Goal: Task Accomplishment & Management: Manage account settings

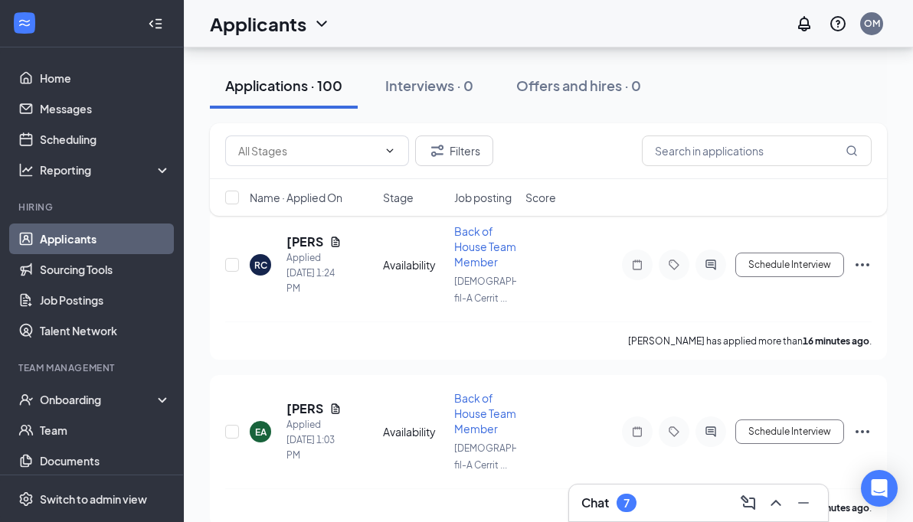
scroll to position [274, 0]
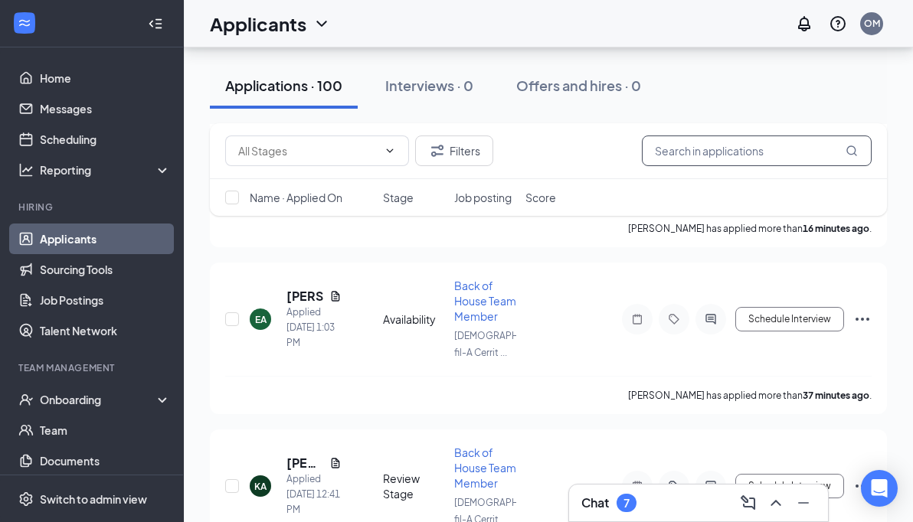
click at [727, 157] on input "text" at bounding box center [757, 151] width 230 height 31
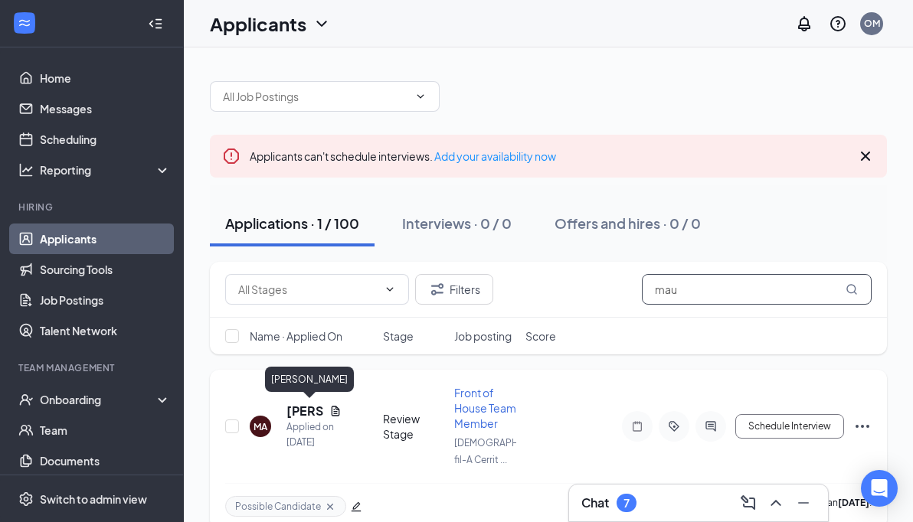
type input "mau"
click at [301, 412] on h5 "[PERSON_NAME]" at bounding box center [304, 411] width 37 height 17
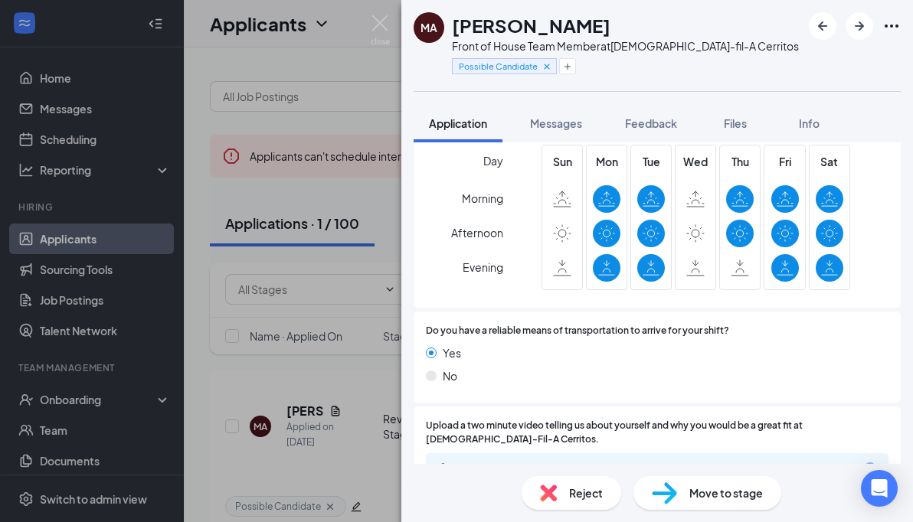
scroll to position [1108, 0]
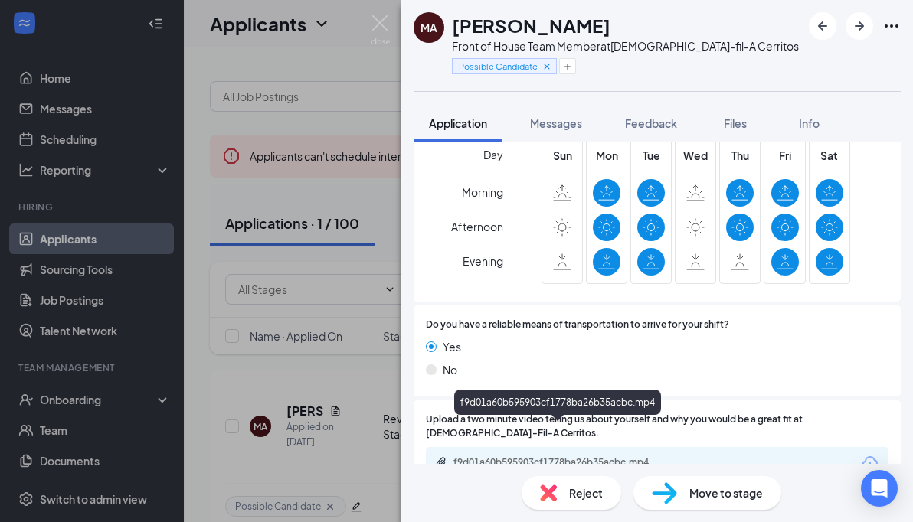
click at [627, 457] on div "f9d01a60b595903cf1778ba26b35acbc.mp4" at bounding box center [560, 463] width 214 height 12
click at [552, 457] on div "f9d01a60b595903cf1778ba26b35acbc.mp4" at bounding box center [560, 463] width 214 height 12
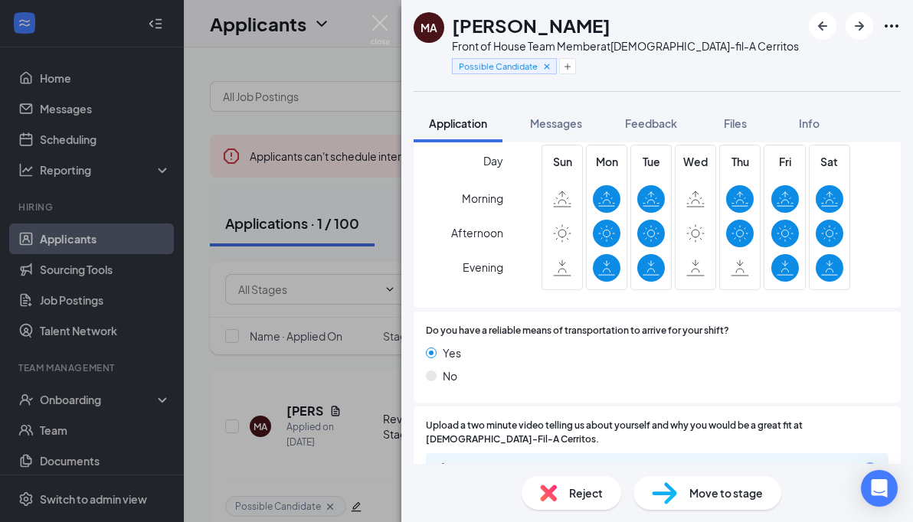
click at [336, 320] on div "MA Mauricio Aguilar Front of House Team Member at Chick-fil-A Cerritos Possible…" at bounding box center [456, 261] width 913 height 522
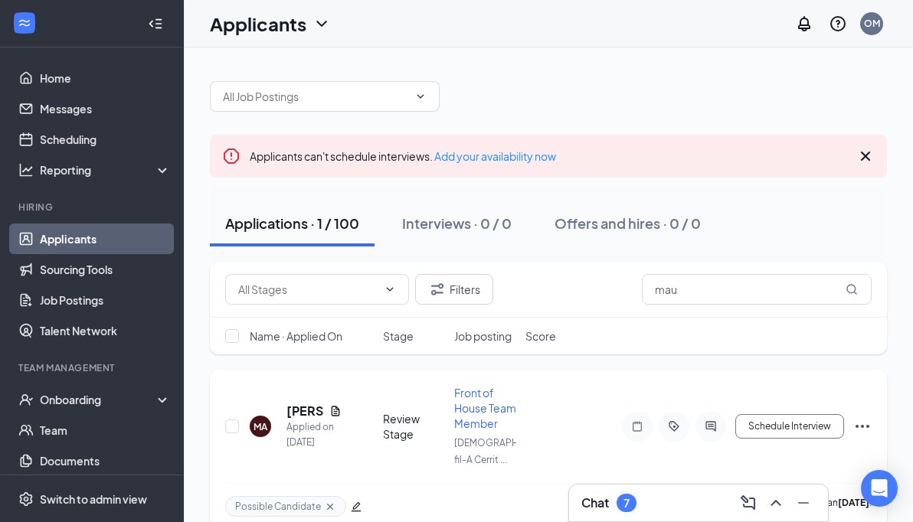
scroll to position [23, 0]
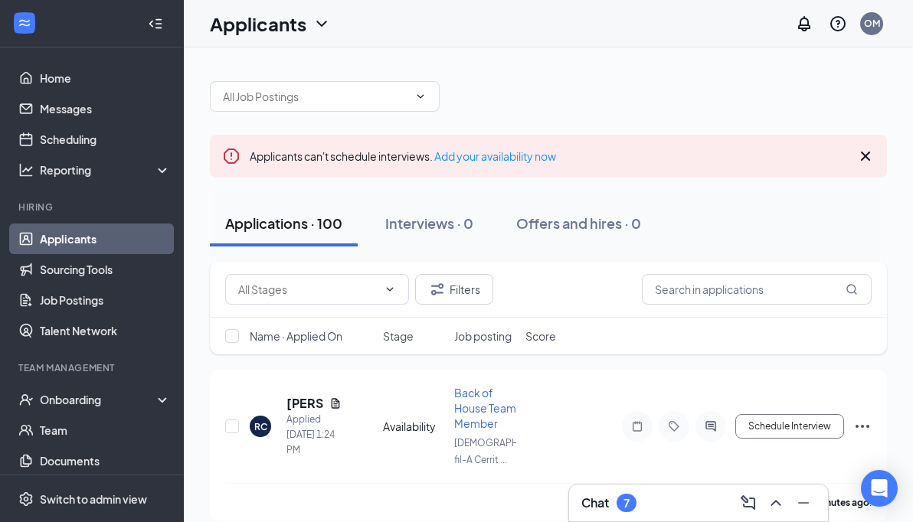
click at [425, 44] on div "Applicants OM" at bounding box center [548, 23] width 729 height 47
click at [432, 77] on div at bounding box center [548, 89] width 677 height 46
click at [362, 109] on span at bounding box center [325, 96] width 230 height 31
click at [419, 99] on icon "ChevronDown" at bounding box center [420, 96] width 12 height 12
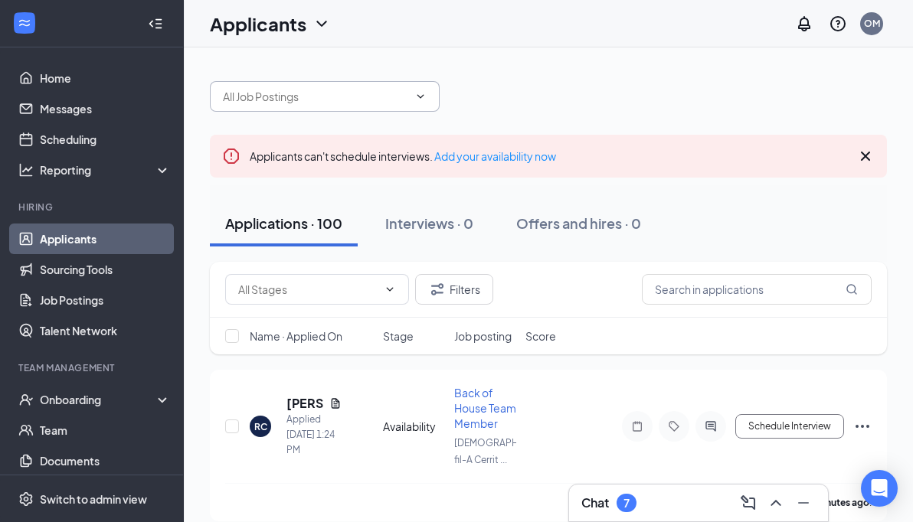
click at [482, 101] on div at bounding box center [548, 89] width 677 height 46
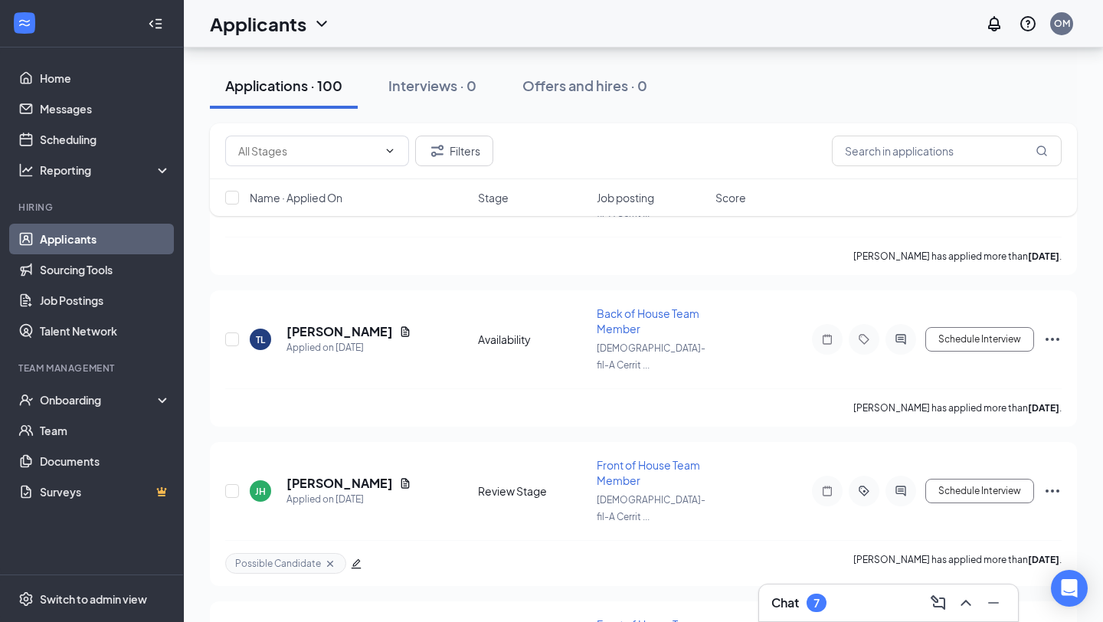
scroll to position [2024, 0]
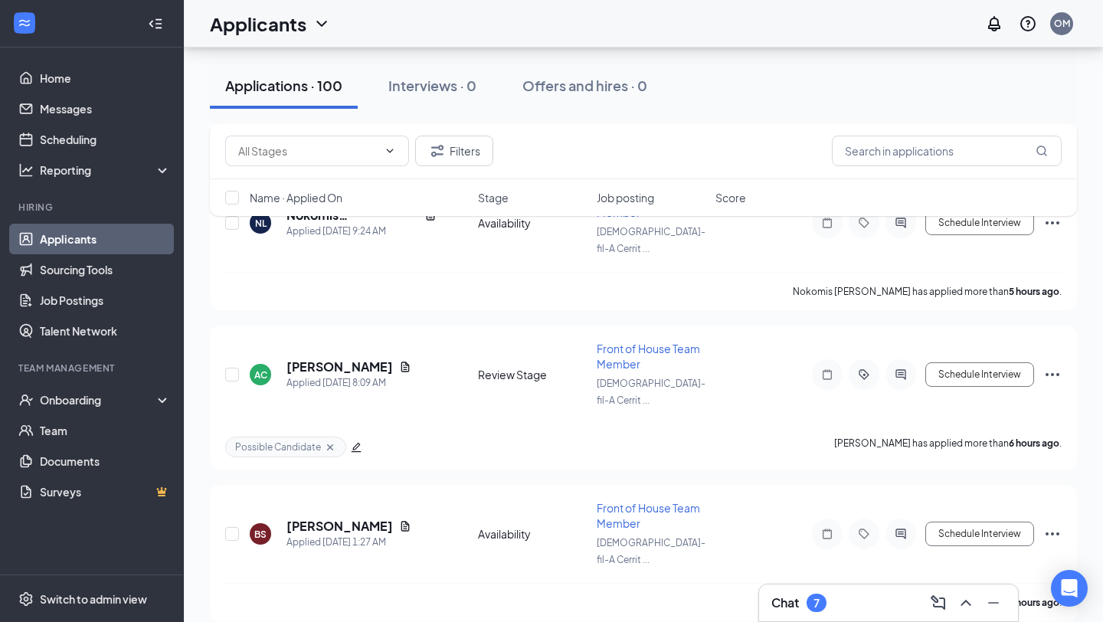
click at [93, 245] on link "Applicants" at bounding box center [105, 239] width 131 height 31
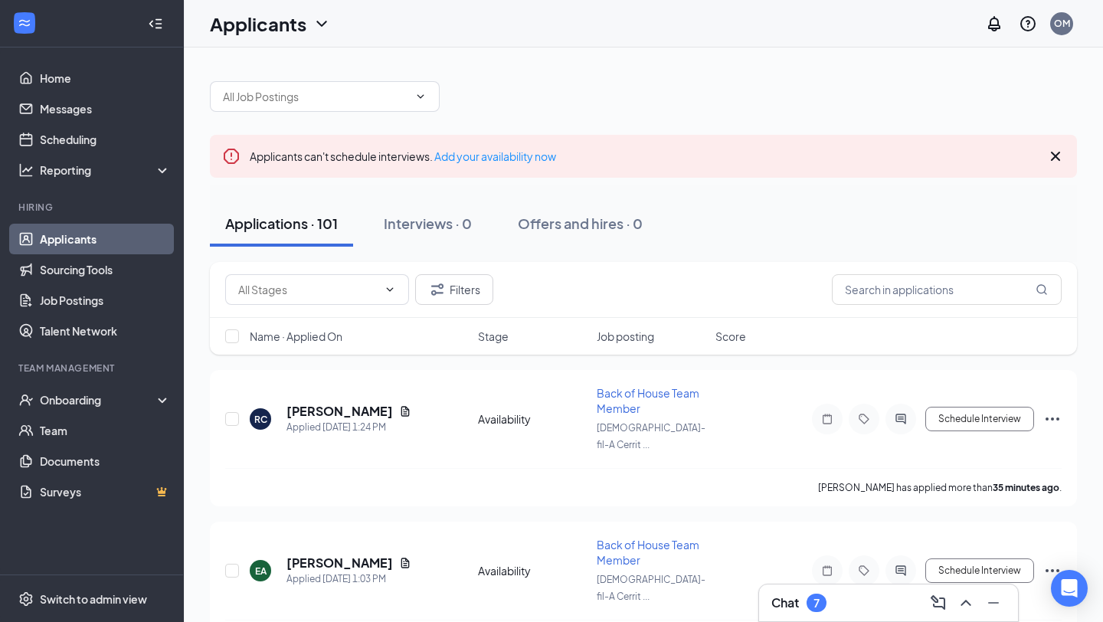
click at [603, 330] on span "Job posting" at bounding box center [625, 336] width 57 height 15
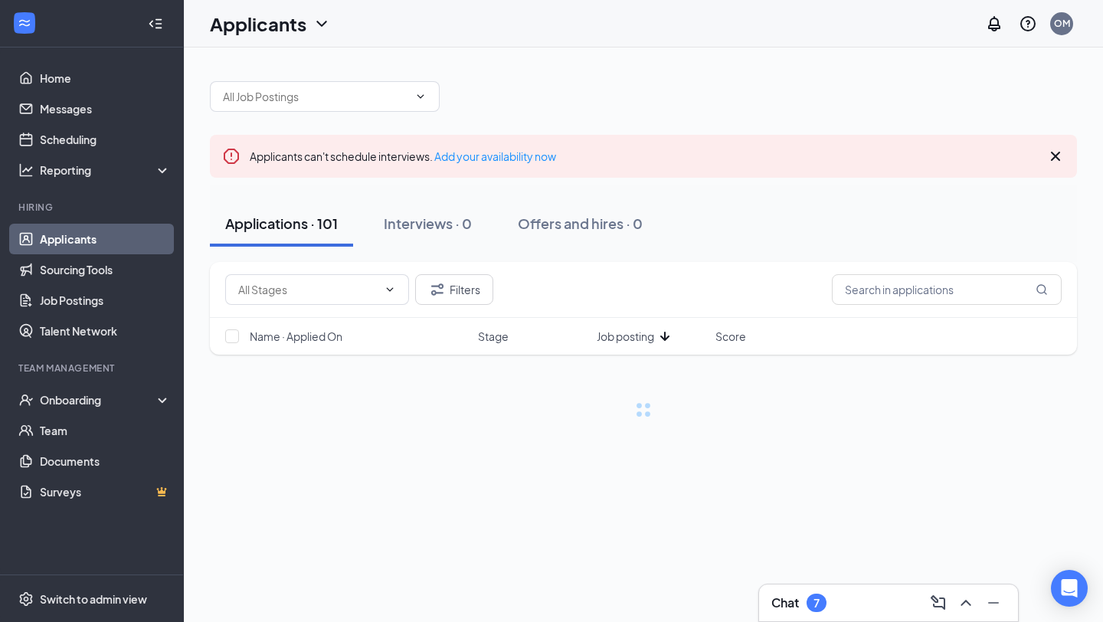
click at [514, 335] on div "Stage" at bounding box center [533, 336] width 110 height 15
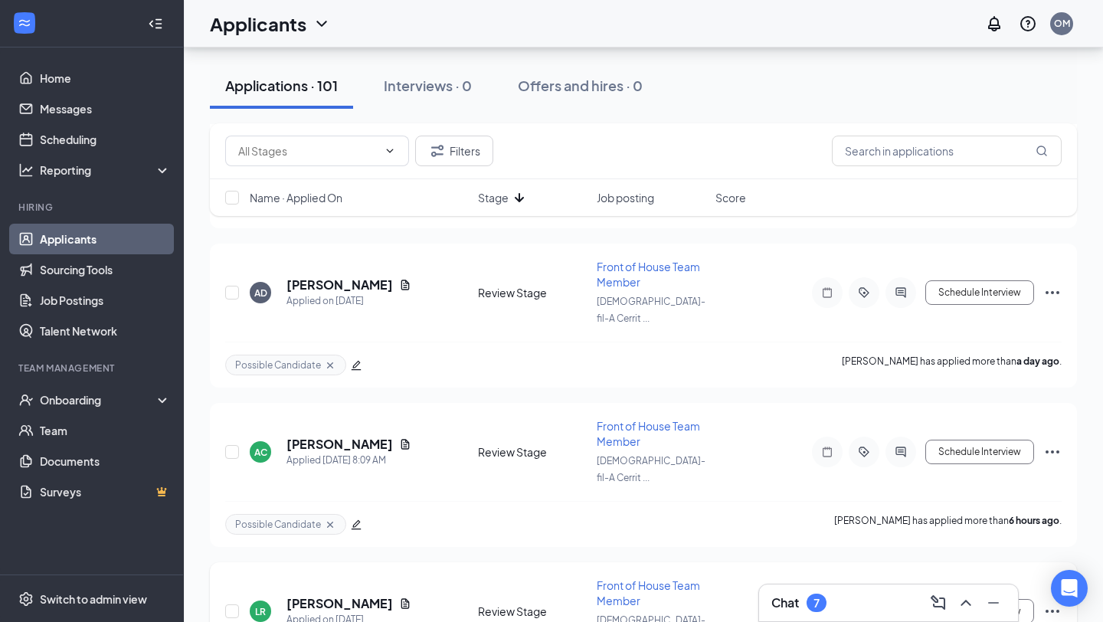
scroll to position [2057, 0]
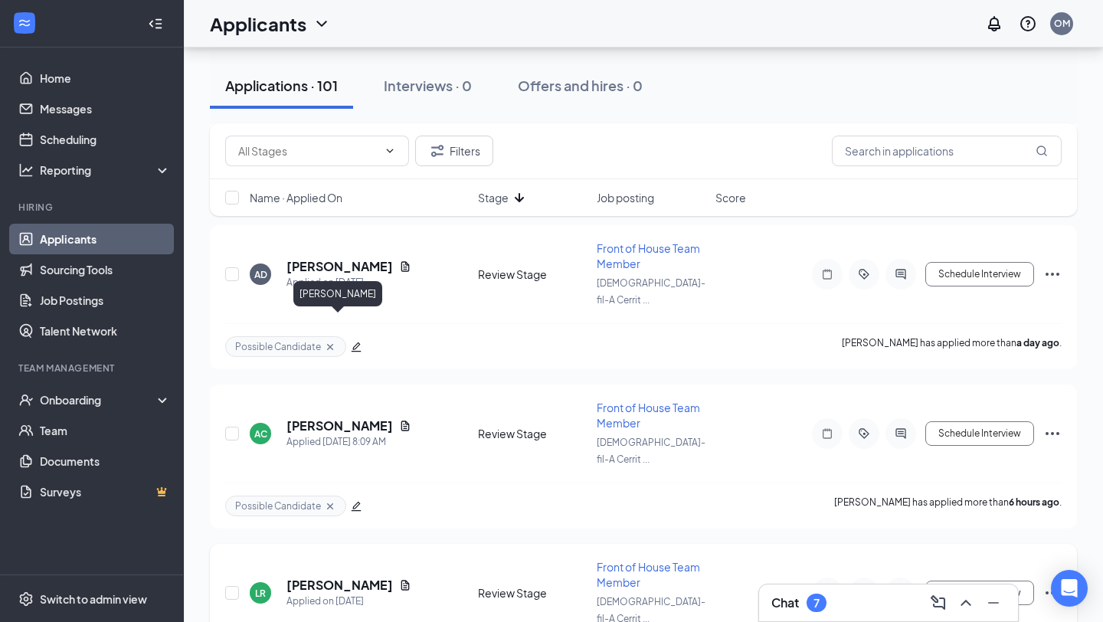
click at [362, 522] on h5 "[PERSON_NAME]" at bounding box center [339, 585] width 106 height 17
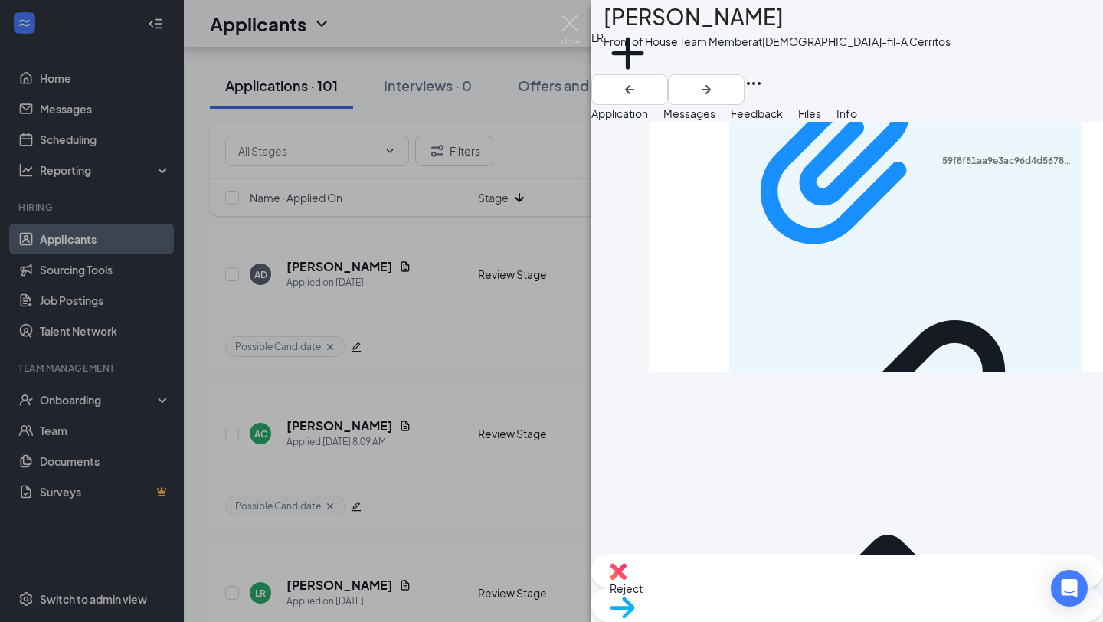
scroll to position [1042, 0]
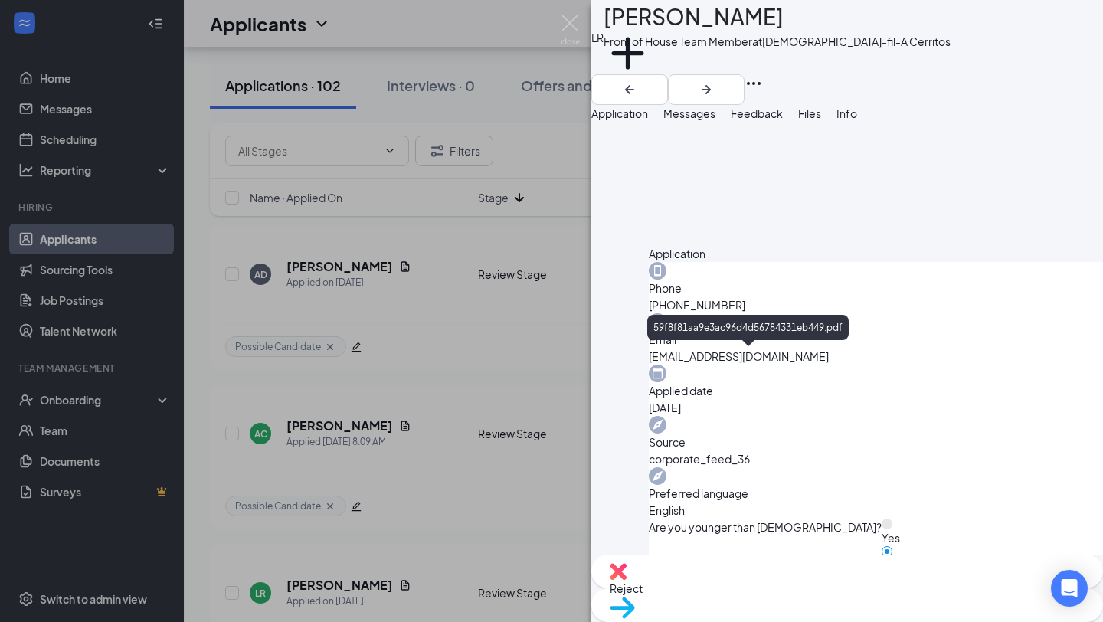
scroll to position [352, 0]
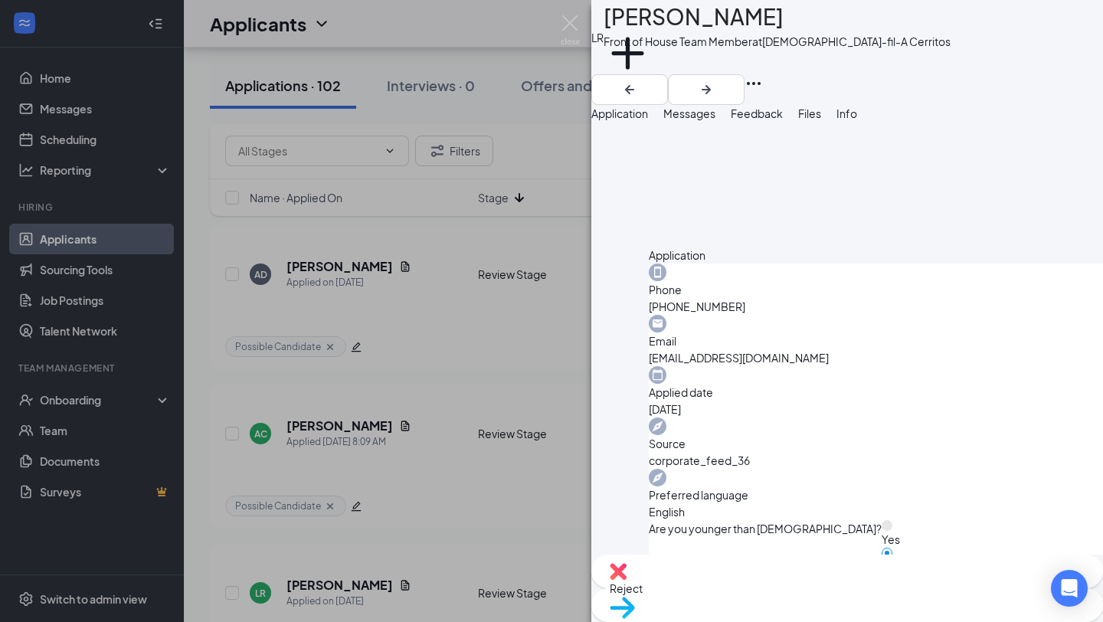
click at [477, 211] on div "LR [PERSON_NAME] Front of House Team Member at [DEMOGRAPHIC_DATA]-fil-A Cerrito…" at bounding box center [551, 311] width 1103 height 622
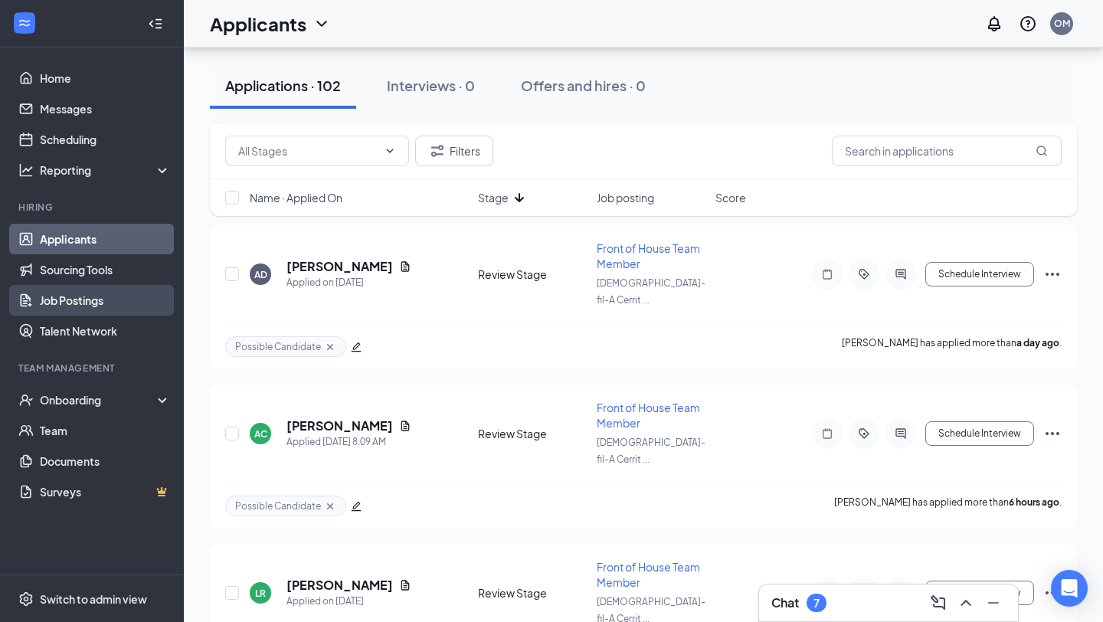
click at [143, 303] on link "Job Postings" at bounding box center [105, 300] width 131 height 31
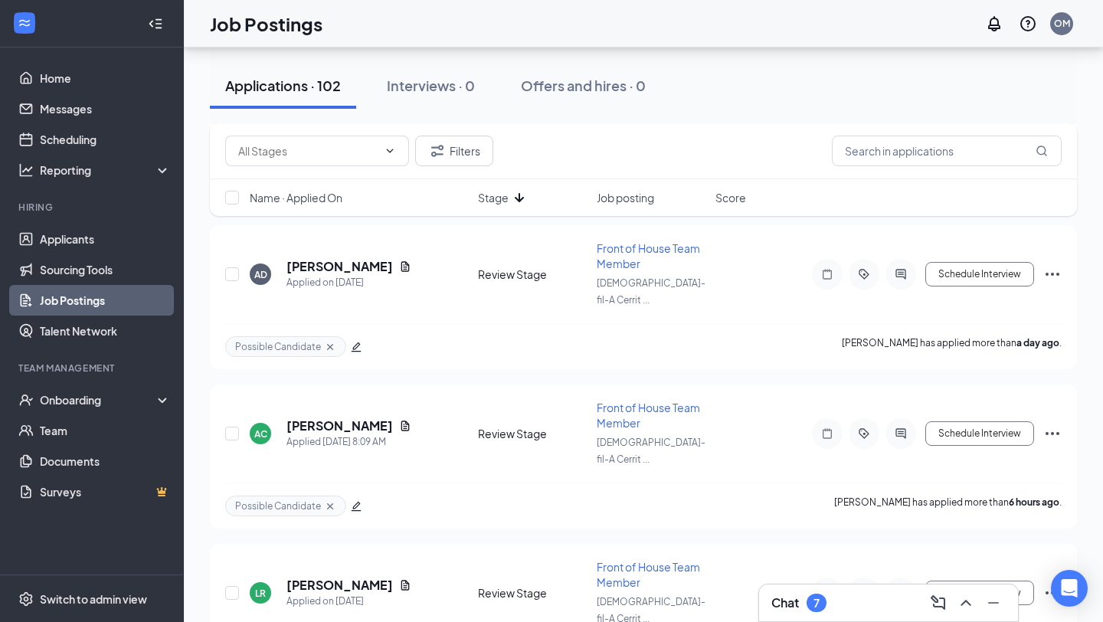
click at [88, 294] on link "Job Postings" at bounding box center [105, 300] width 131 height 31
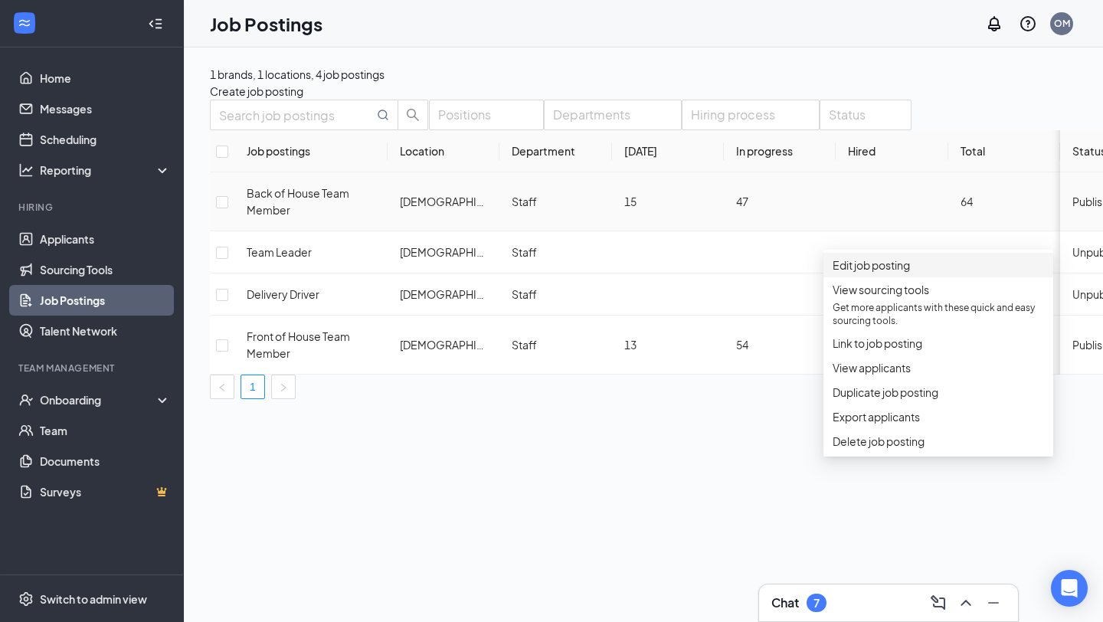
click at [897, 269] on span "Edit job posting" at bounding box center [871, 265] width 77 height 14
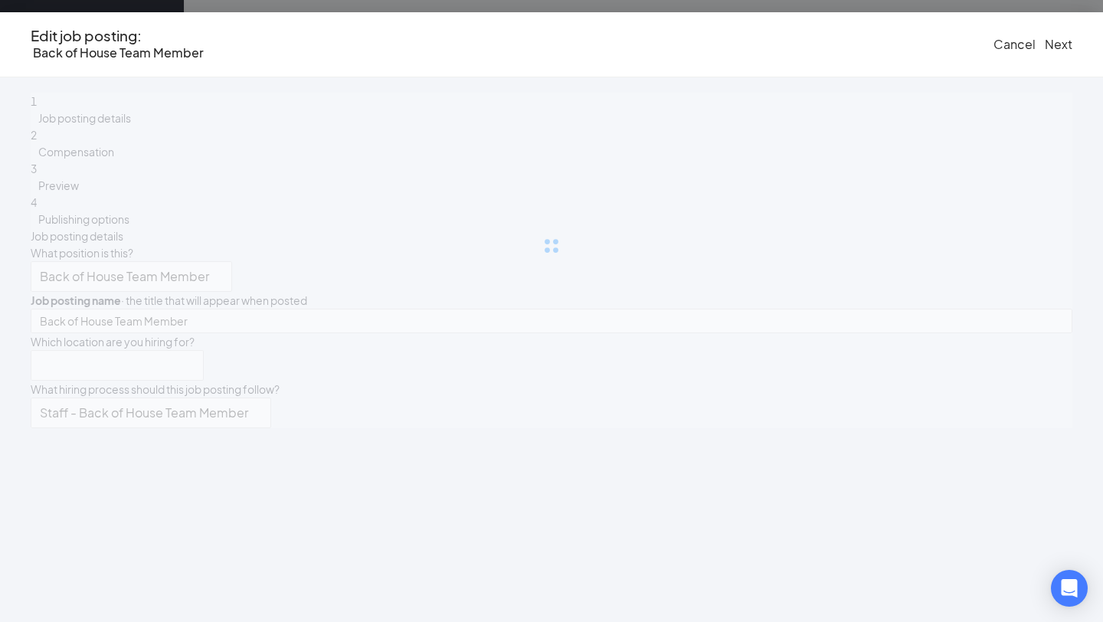
type input "Back of House Team Member"
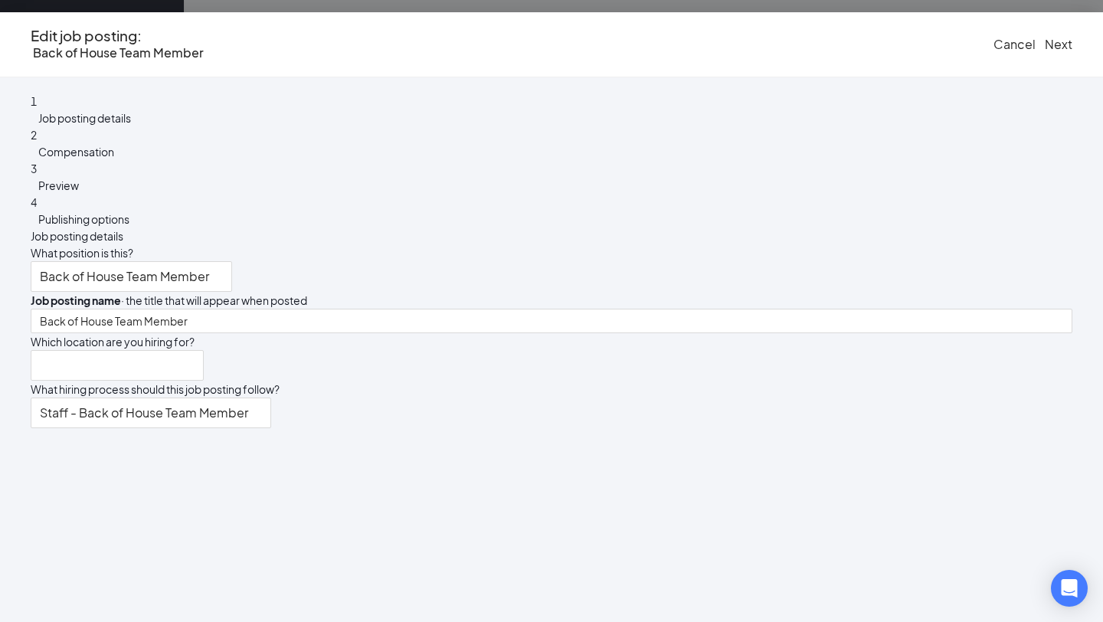
type input "[DEMOGRAPHIC_DATA]-fil-A Cerritos"
click at [129, 226] on span "Publishing options" at bounding box center [83, 219] width 91 height 14
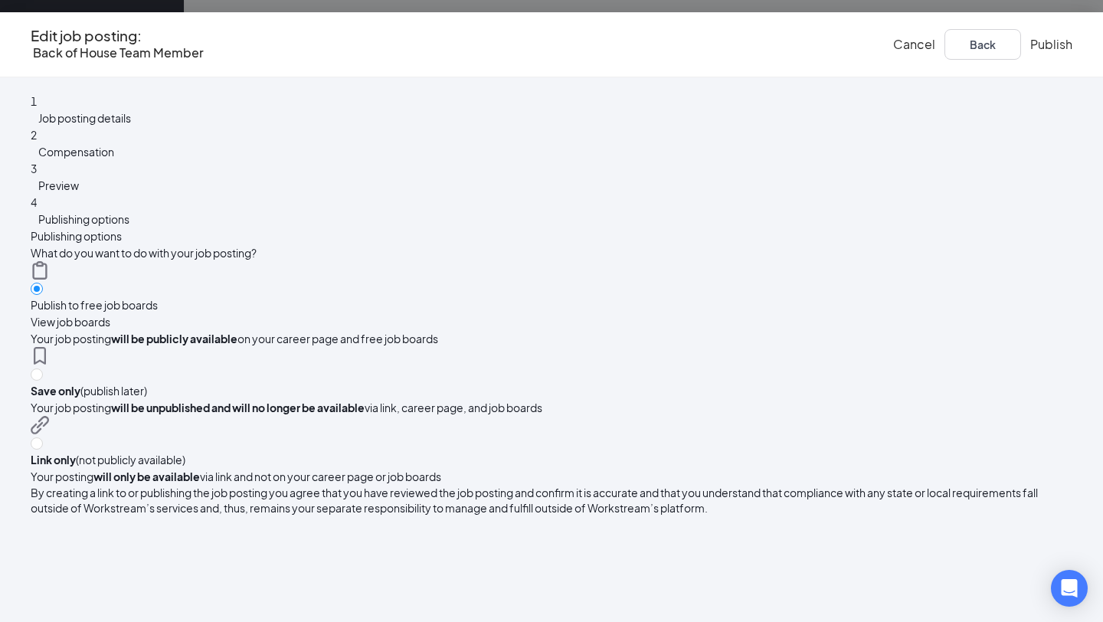
click at [893, 40] on span "Cancel" at bounding box center [914, 44] width 42 height 16
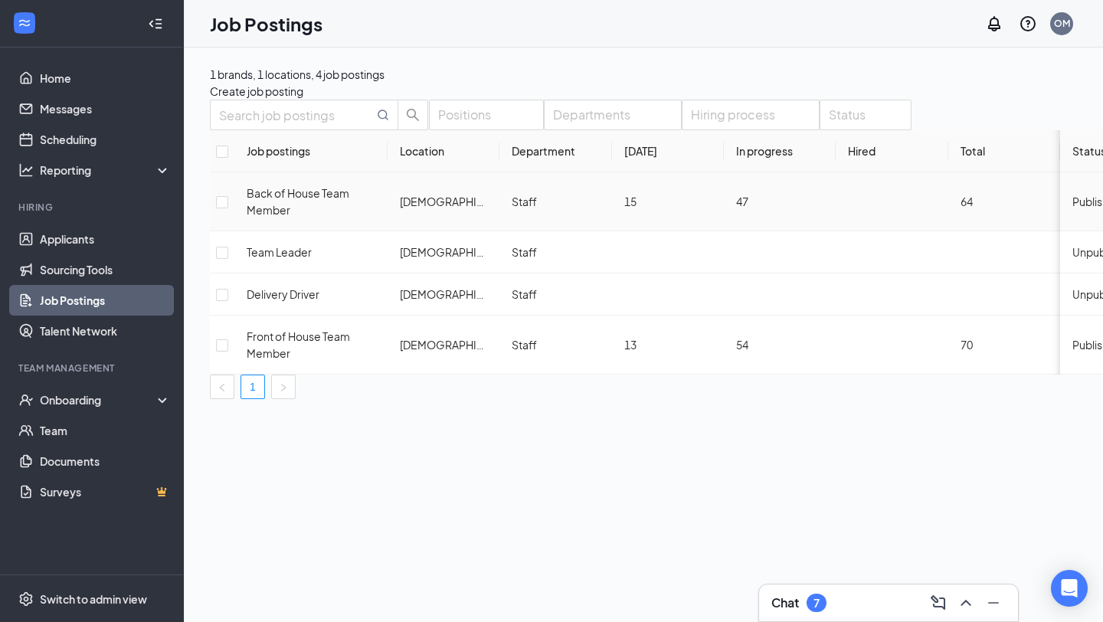
click at [912, 208] on span "Published" at bounding box center [1097, 202] width 50 height 14
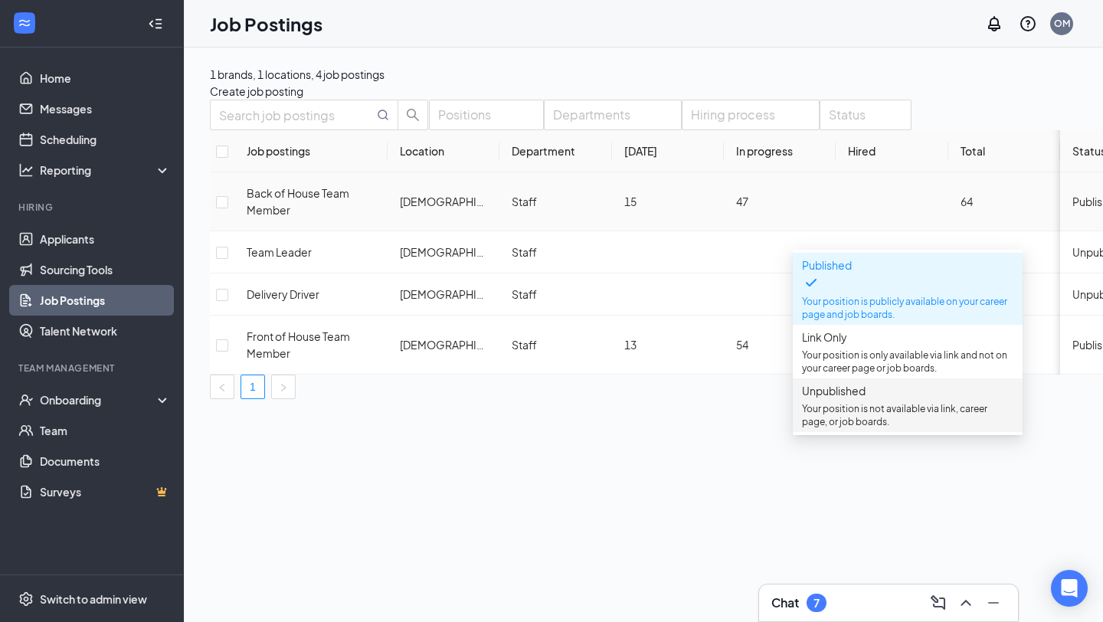
click at [839, 428] on p "Your position is not available via link, career page, or job boards." at bounding box center [907, 415] width 211 height 26
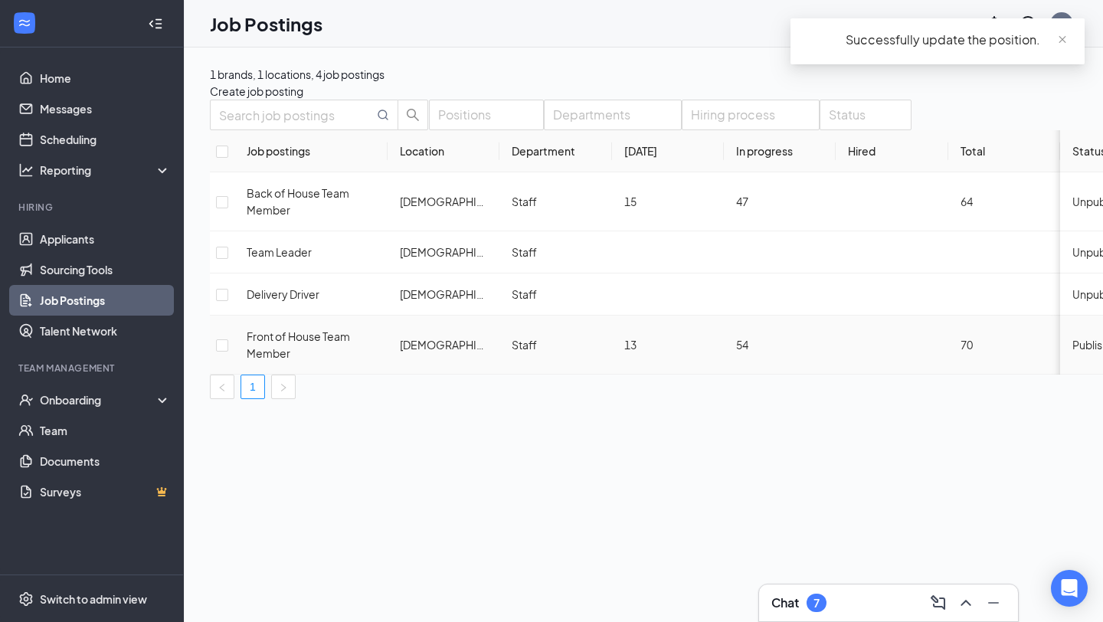
click at [912, 365] on td "Published" at bounding box center [1117, 345] width 115 height 59
click at [912, 352] on span "Published" at bounding box center [1097, 345] width 50 height 14
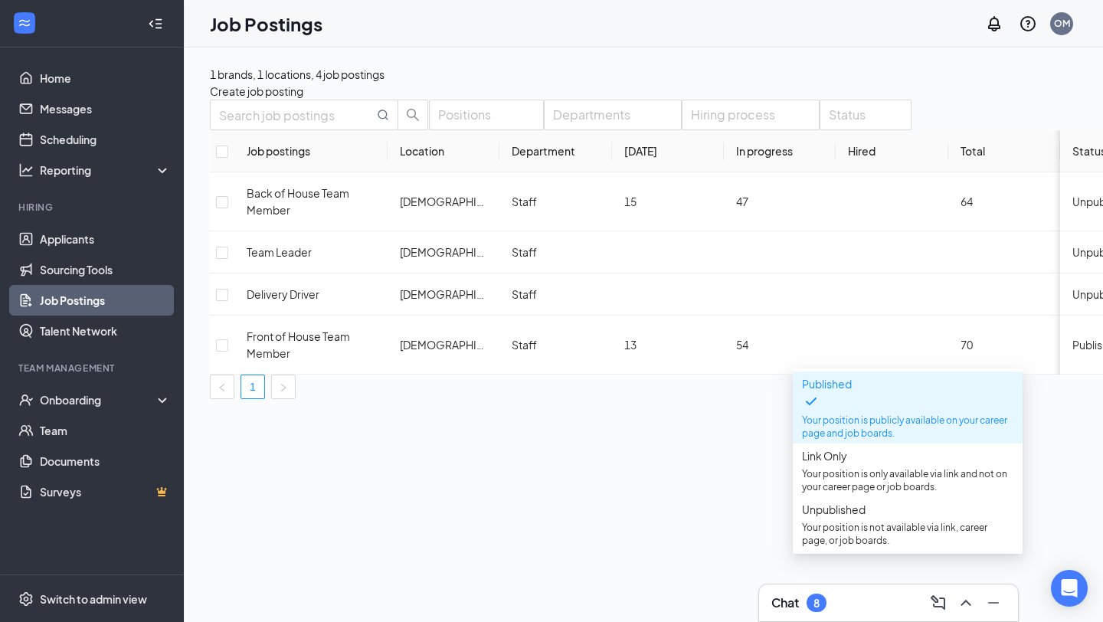
click at [611, 522] on div "1 brands, 1 locations, 4 job postings Create job posting Positions Departments …" at bounding box center [708, 334] width 1048 height 574
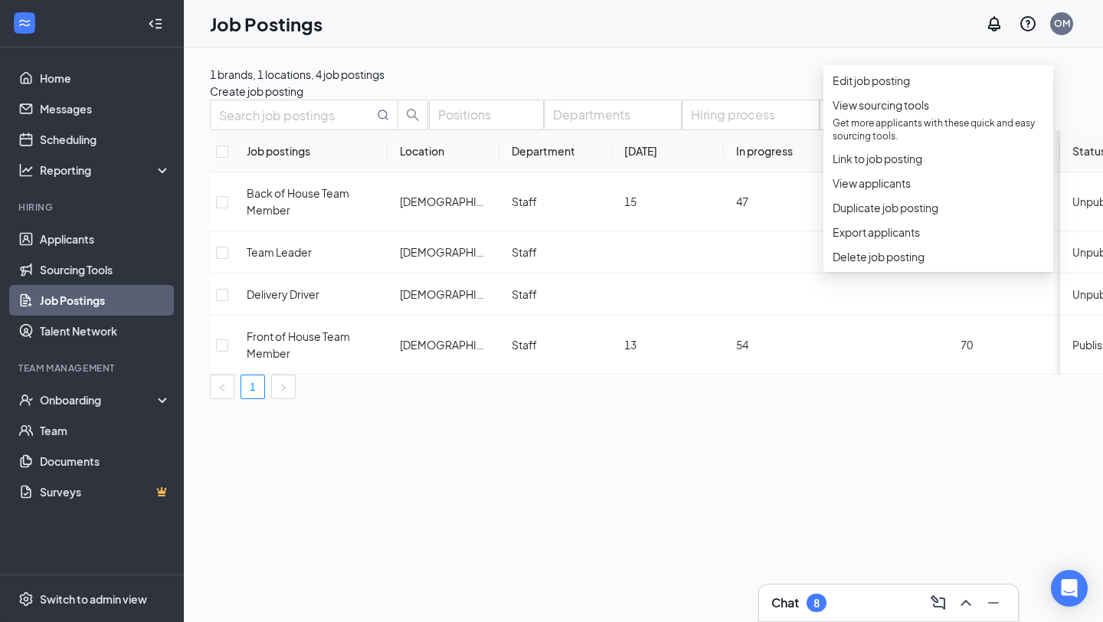
click at [895, 399] on div "Positions Departments Hiring process Status Job postings Location Department [D…" at bounding box center [708, 249] width 996 height 299
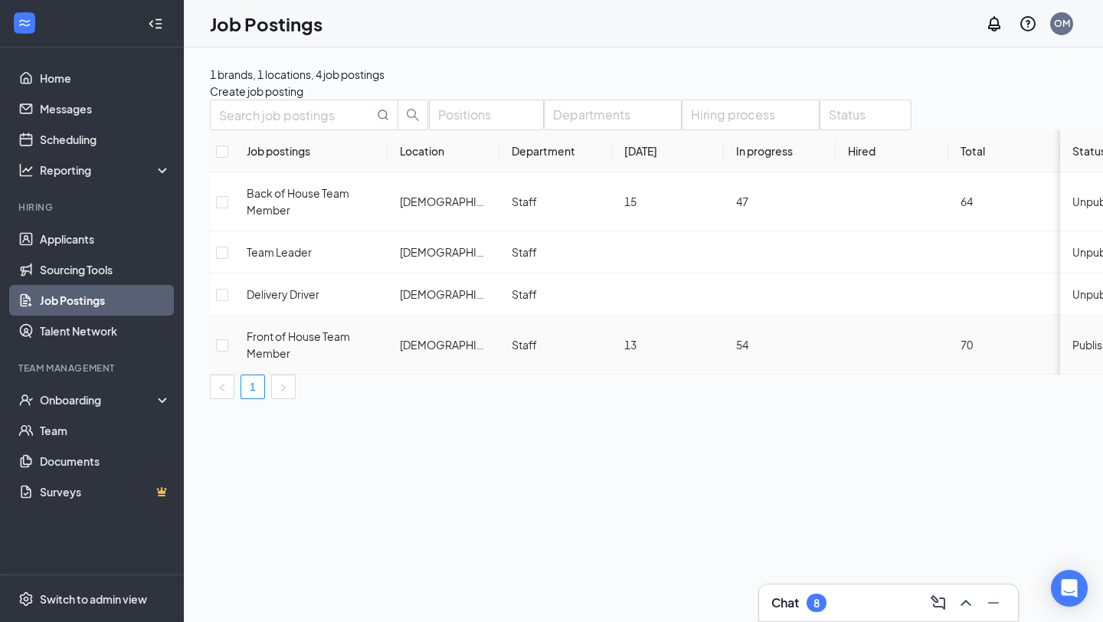
click at [912, 352] on span "Published" at bounding box center [1097, 345] width 50 height 14
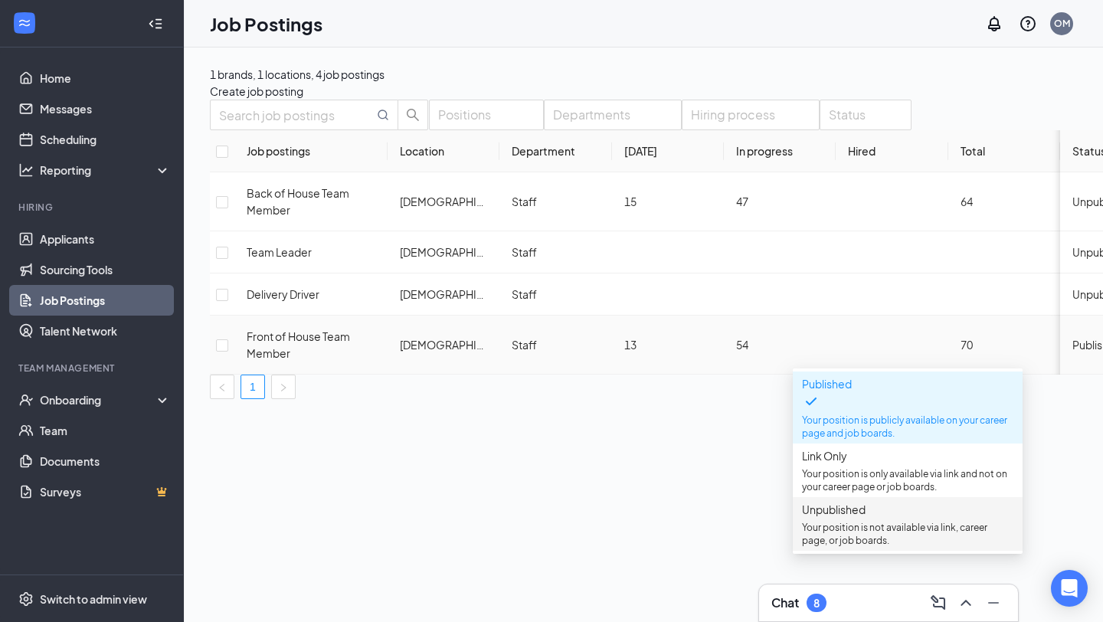
click at [847, 522] on p "Your position is not available via link, career page, or job boards." at bounding box center [907, 534] width 211 height 26
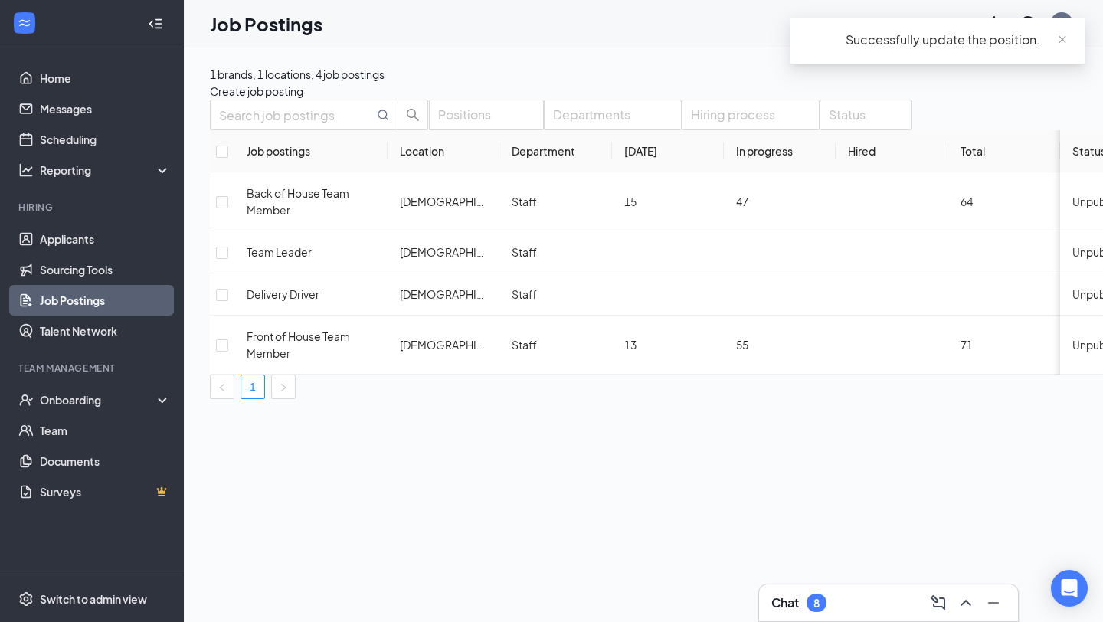
click at [836, 470] on div "1 brands, 1 locations, 4 job postings Create job posting Positions Departments …" at bounding box center [708, 334] width 1048 height 574
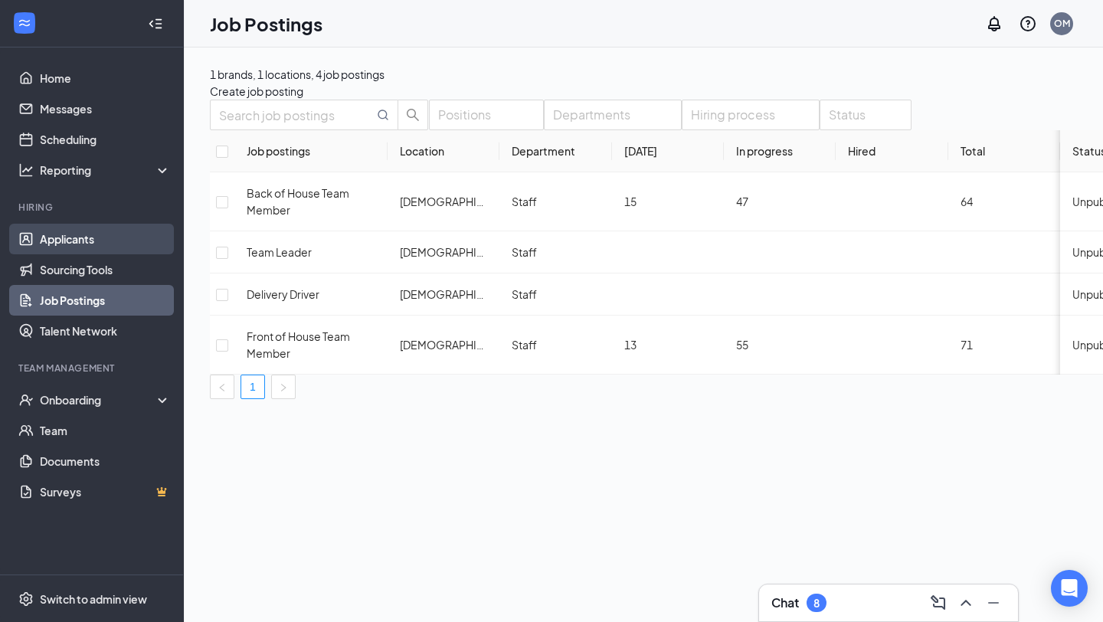
click at [84, 246] on link "Applicants" at bounding box center [105, 239] width 131 height 31
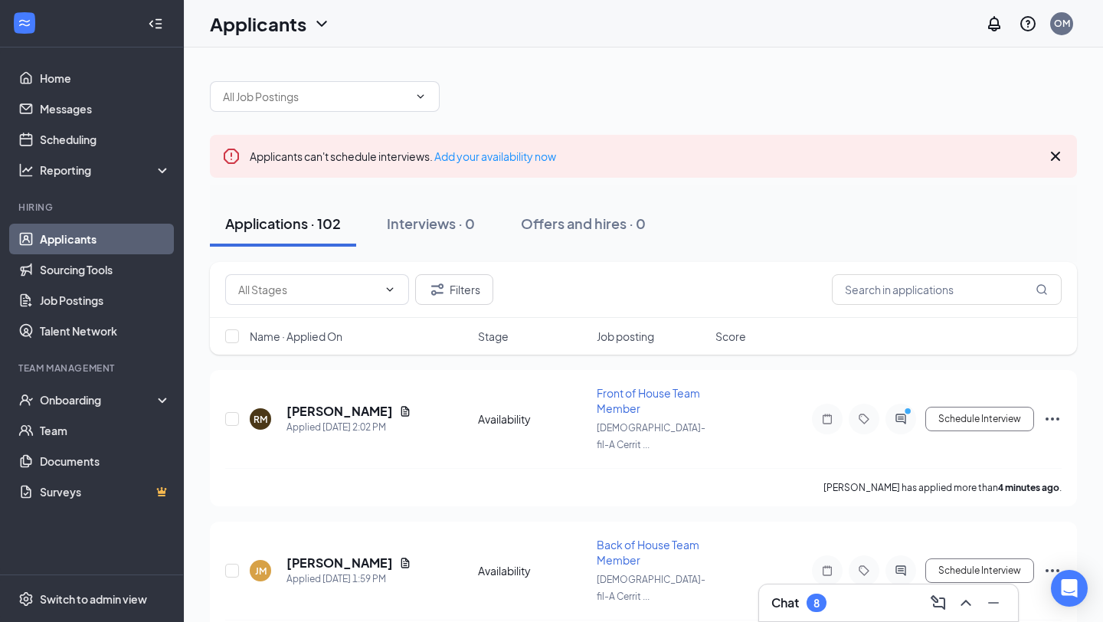
click at [912, 156] on icon "Cross" at bounding box center [1055, 156] width 18 height 18
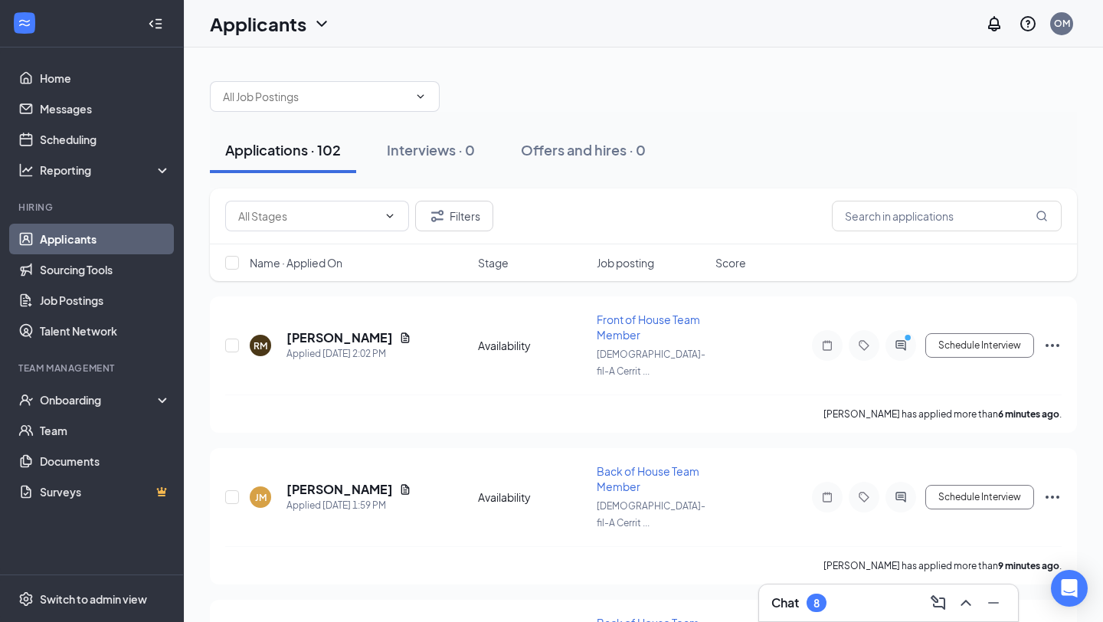
click at [636, 266] on span "Job posting" at bounding box center [625, 262] width 57 height 15
click at [627, 262] on span "Job posting" at bounding box center [625, 262] width 57 height 15
click at [347, 330] on h5 "[PERSON_NAME]" at bounding box center [339, 337] width 106 height 17
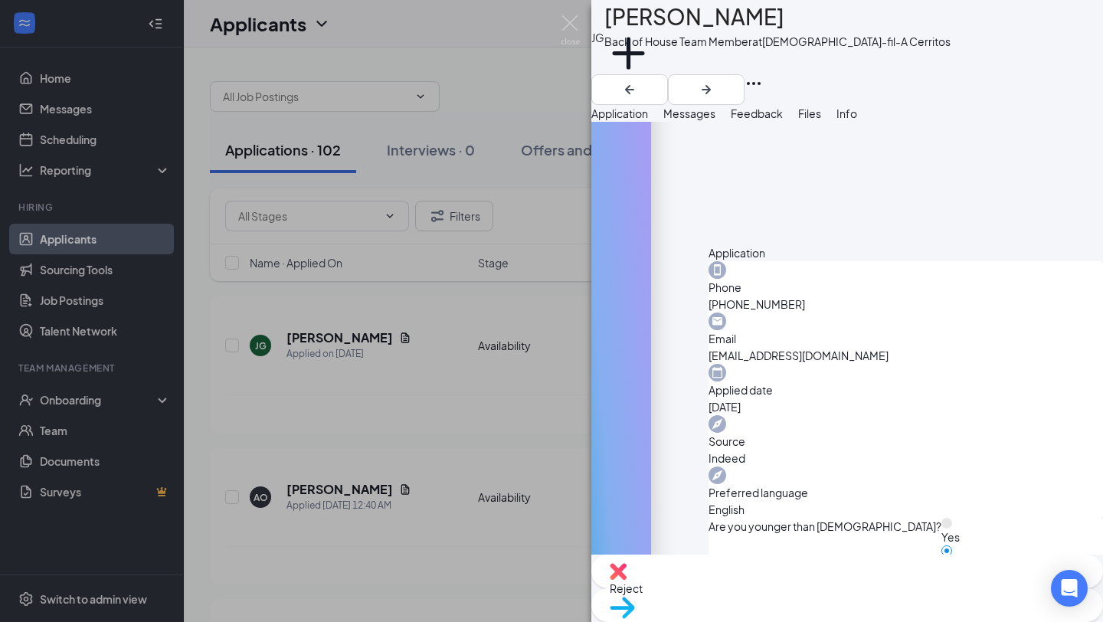
scroll to position [478, 0]
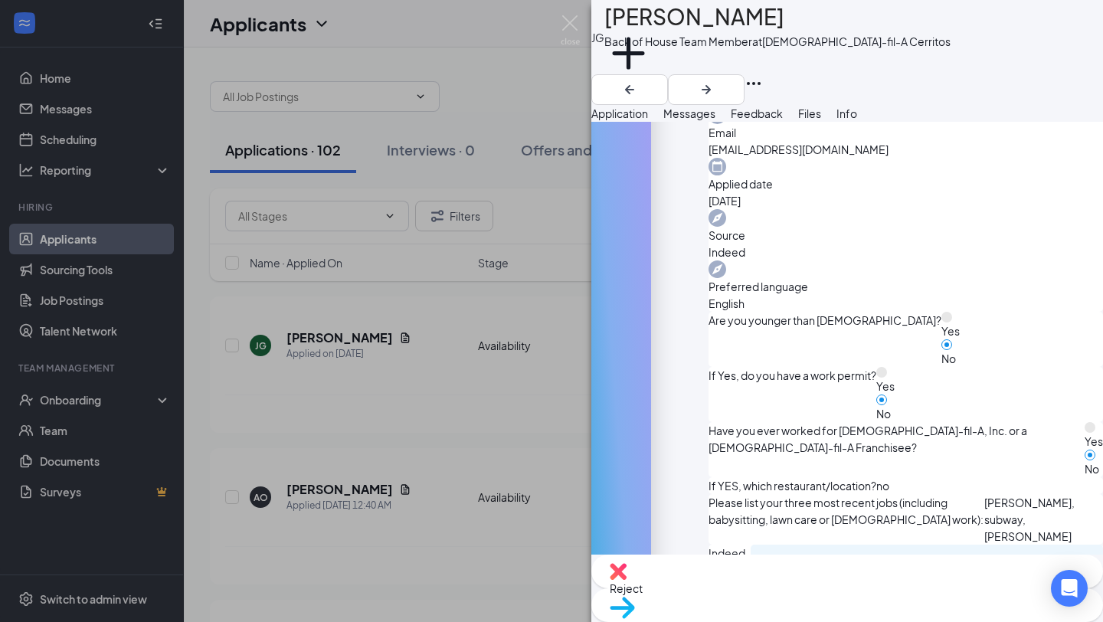
click at [521, 244] on div "[PERSON_NAME] [PERSON_NAME] Back of House Team Member at [DEMOGRAPHIC_DATA]-fil…" at bounding box center [551, 311] width 1103 height 622
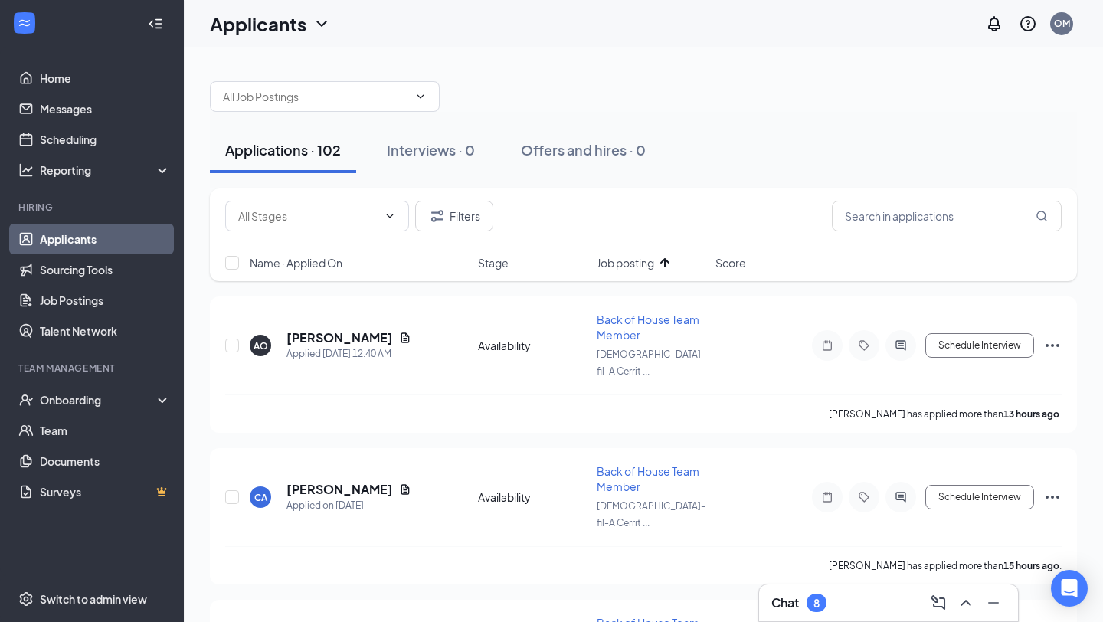
click at [504, 263] on span "Stage" at bounding box center [493, 262] width 31 height 15
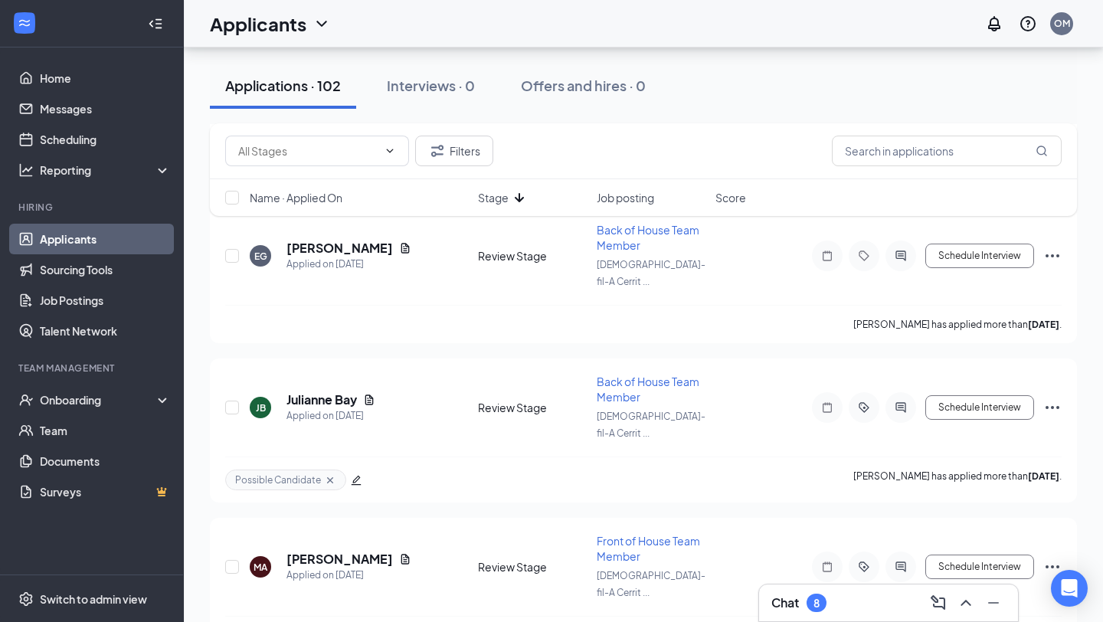
scroll to position [2623, 0]
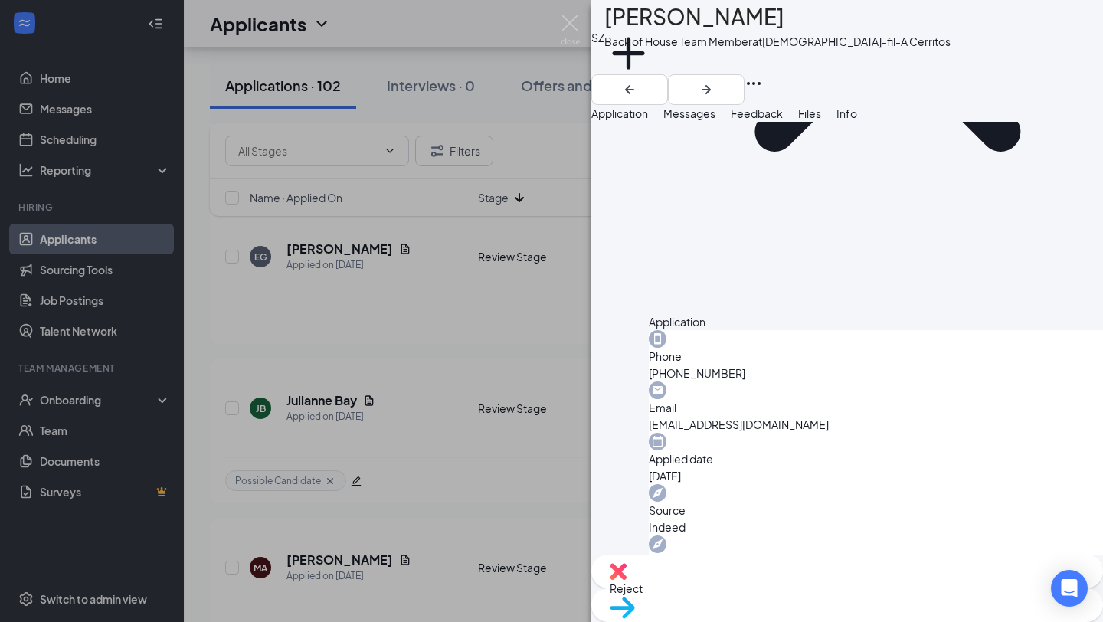
scroll to position [1042, 0]
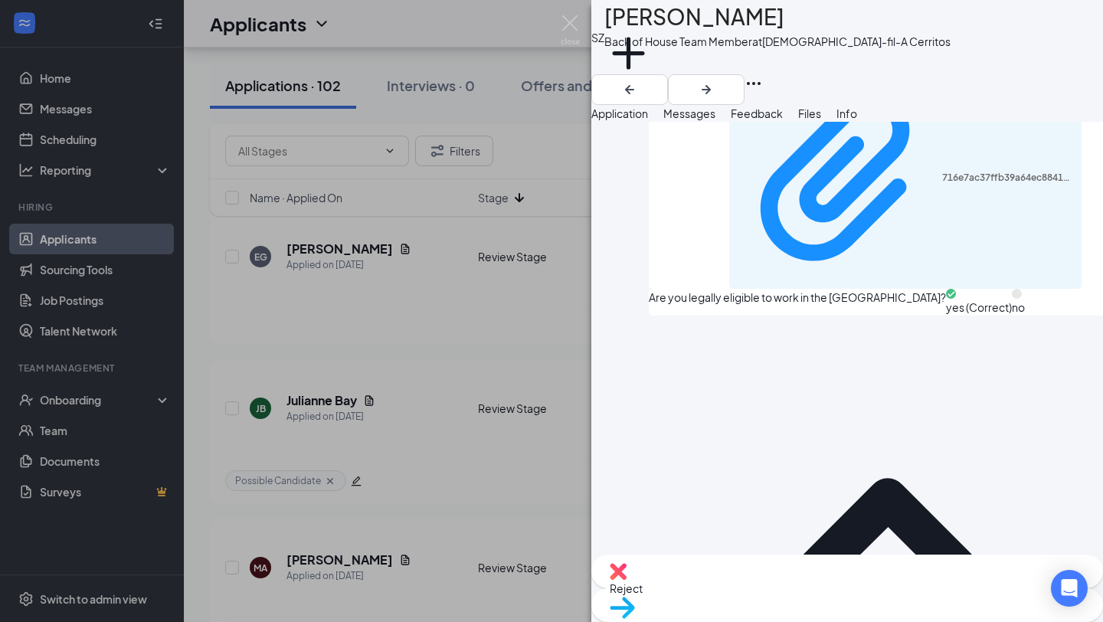
click at [750, 522] on div "Reject" at bounding box center [847, 572] width 512 height 34
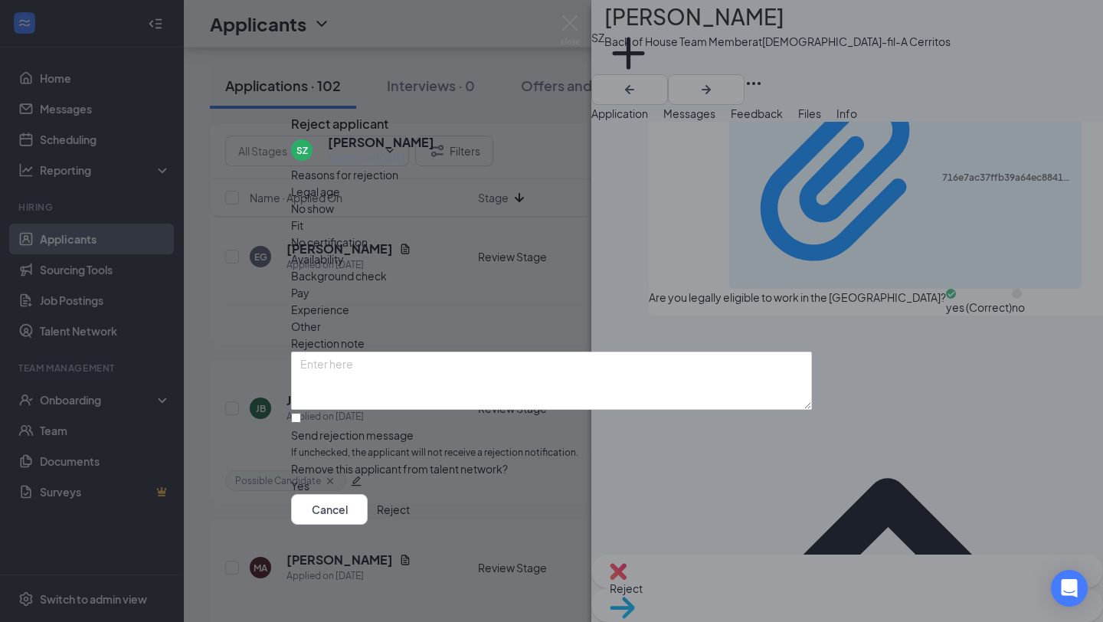
click at [344, 250] on span "Availability" at bounding box center [317, 258] width 53 height 17
click at [410, 519] on button "Reject" at bounding box center [393, 509] width 33 height 31
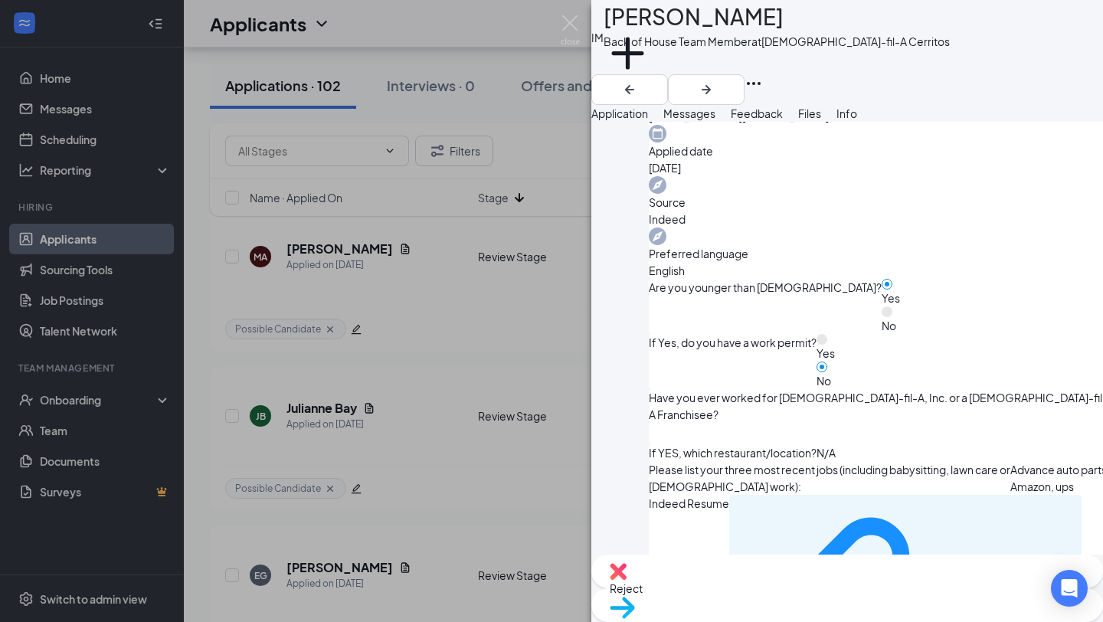
scroll to position [1009, 0]
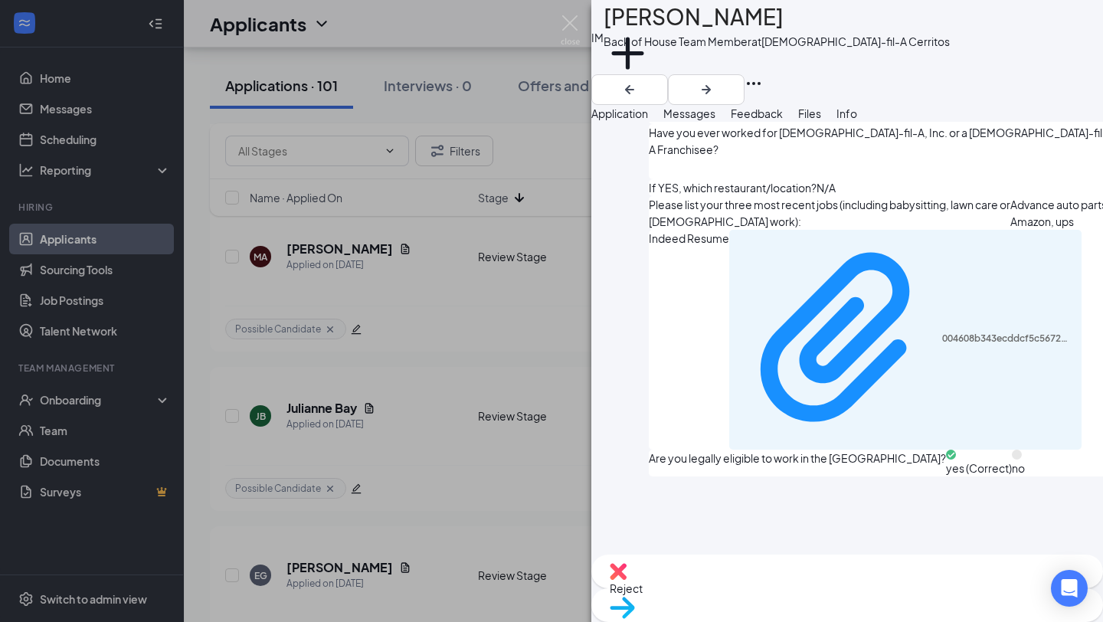
scroll to position [828, 0]
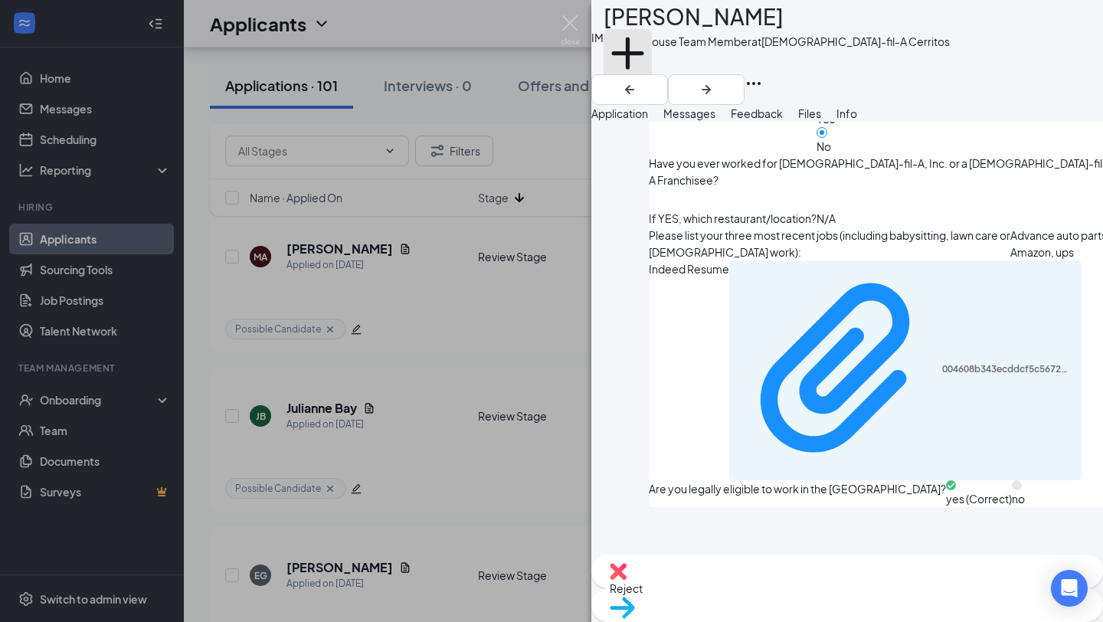
click at [652, 74] on button "Add a tag" at bounding box center [628, 61] width 48 height 65
click at [866, 49] on div "Back of House Team Member at [DEMOGRAPHIC_DATA]-fil-A Cerritos" at bounding box center [777, 41] width 346 height 15
click at [652, 66] on button "Add a tag" at bounding box center [628, 61] width 48 height 65
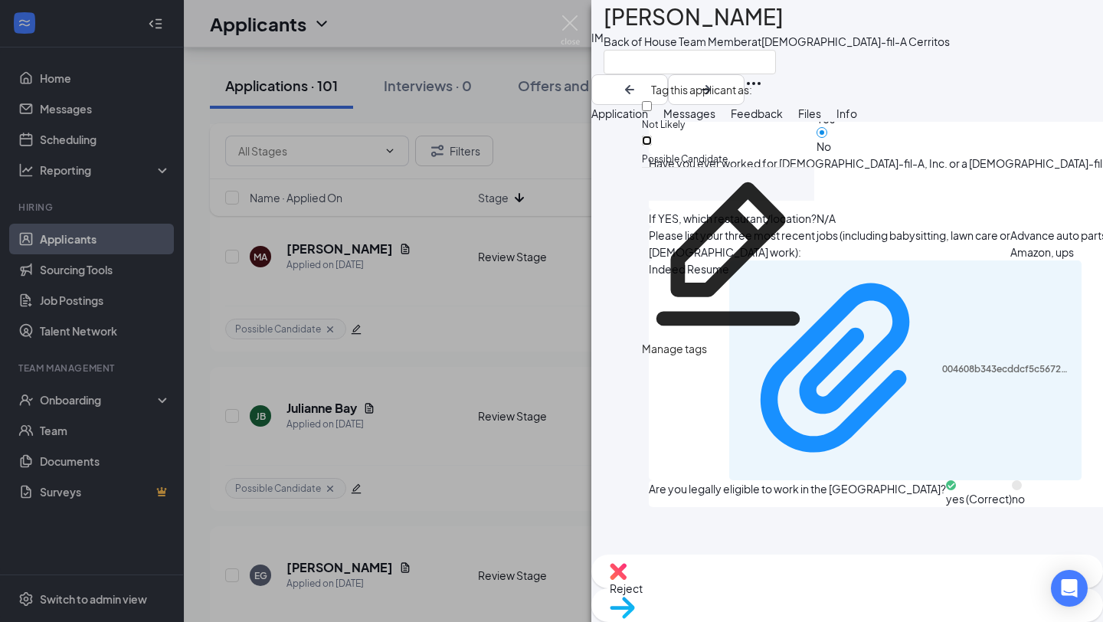
click at [652, 136] on input "Possible Candidate" at bounding box center [647, 141] width 10 height 10
checkbox input "true"
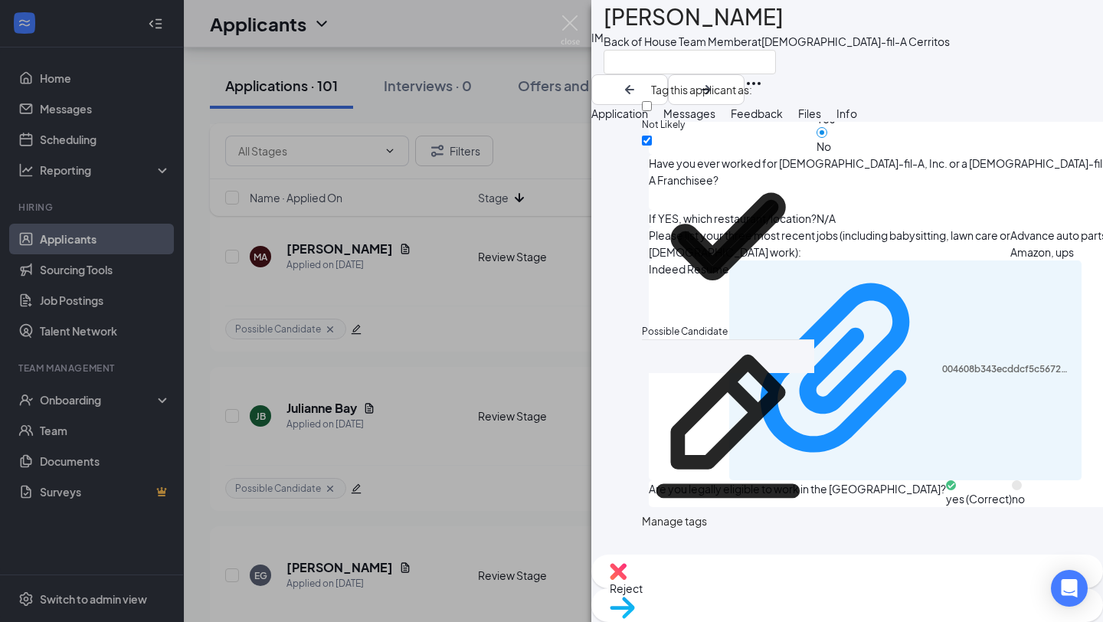
click at [912, 82] on div "IM [PERSON_NAME] Back of House Team Member at [DEMOGRAPHIC_DATA]-fil-A Cerritos" at bounding box center [847, 52] width 512 height 105
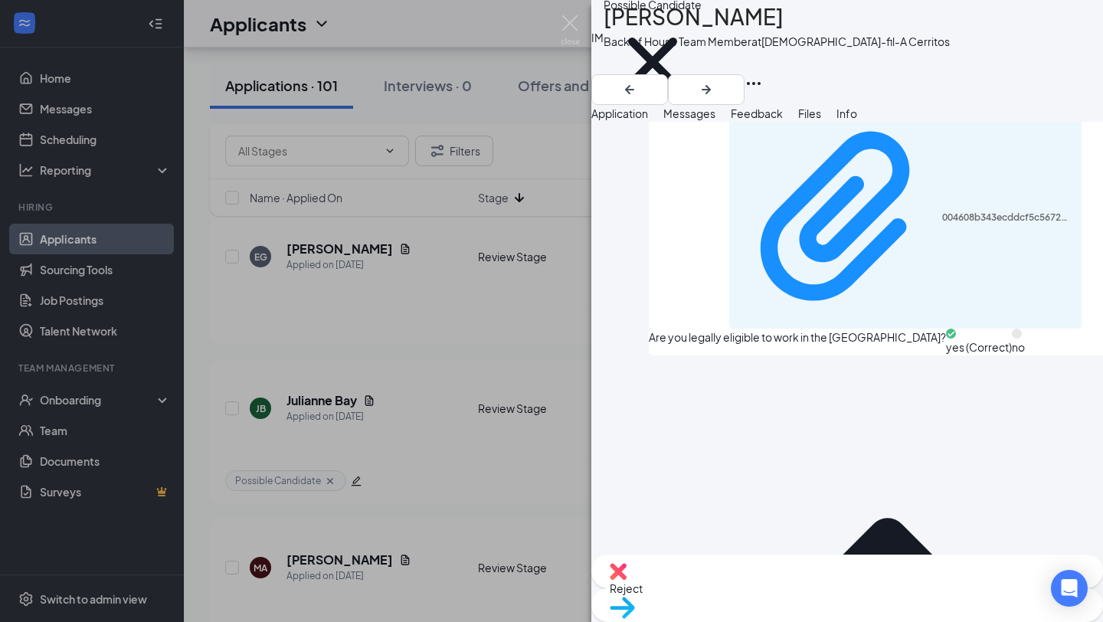
scroll to position [1009, 0]
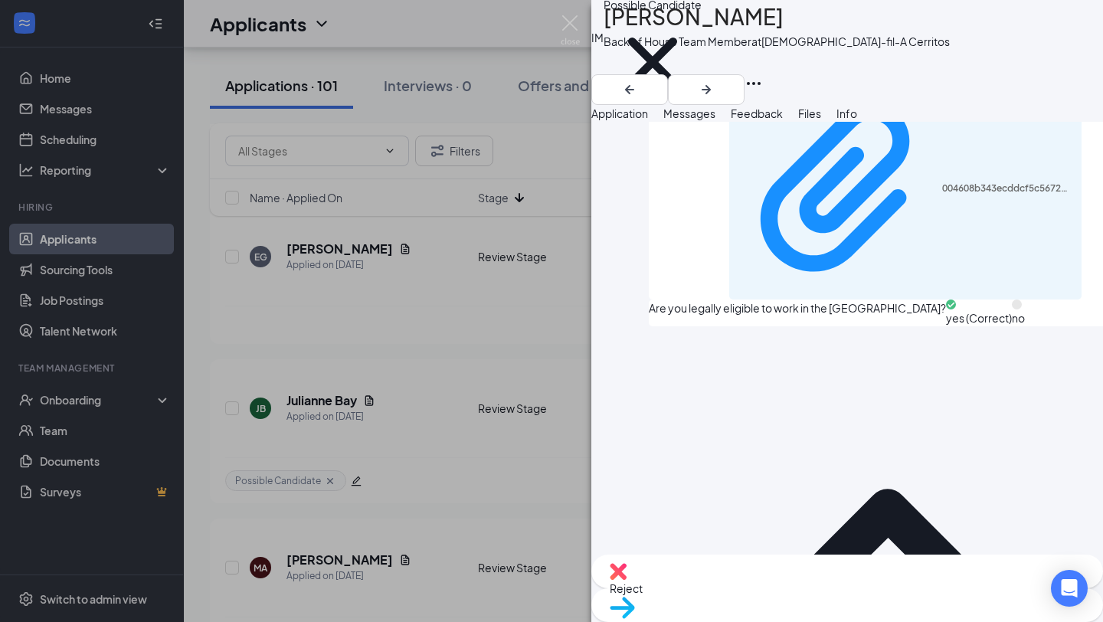
click at [540, 342] on div "IM [PERSON_NAME] Back of House Team Member at [DEMOGRAPHIC_DATA]-fil-A Cerritos…" at bounding box center [551, 311] width 1103 height 622
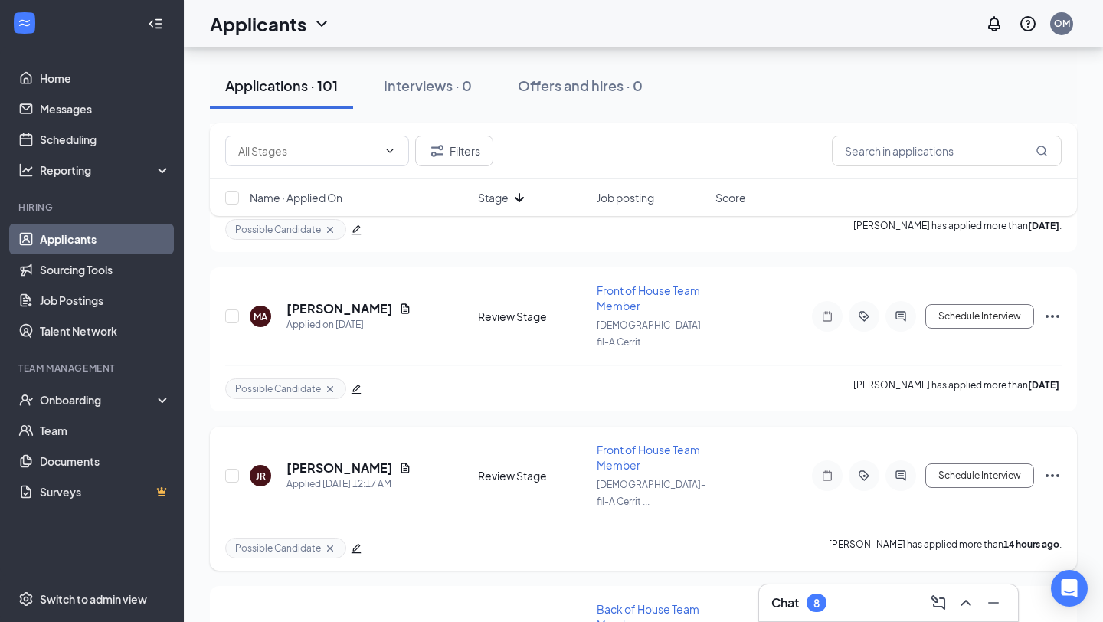
scroll to position [2879, 0]
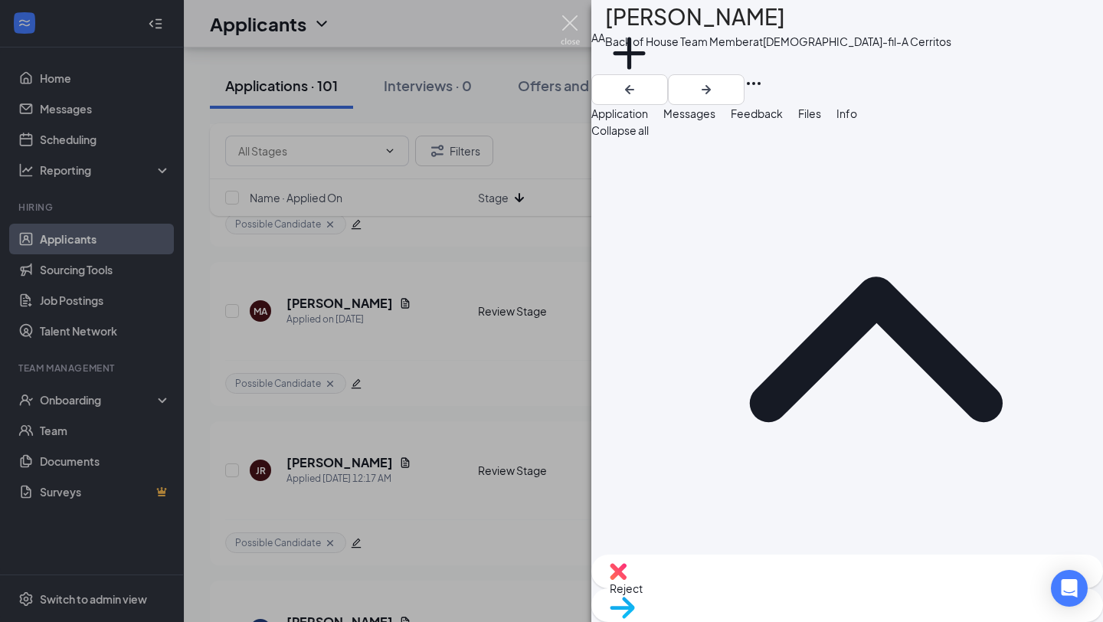
click at [570, 27] on img at bounding box center [570, 30] width 19 height 30
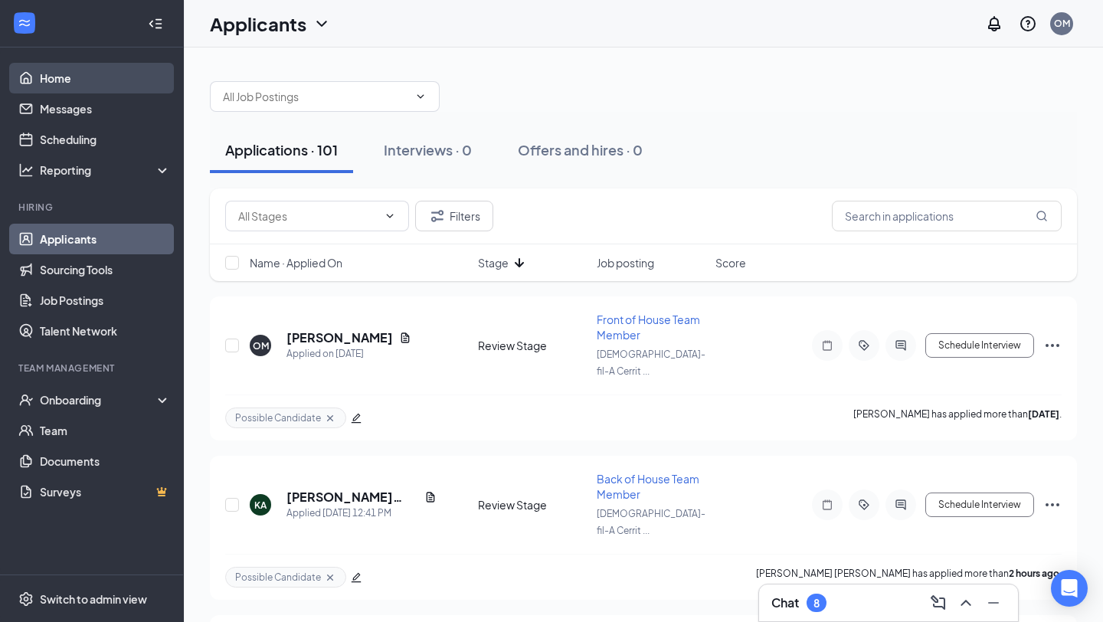
click at [99, 82] on link "Home" at bounding box center [105, 78] width 131 height 31
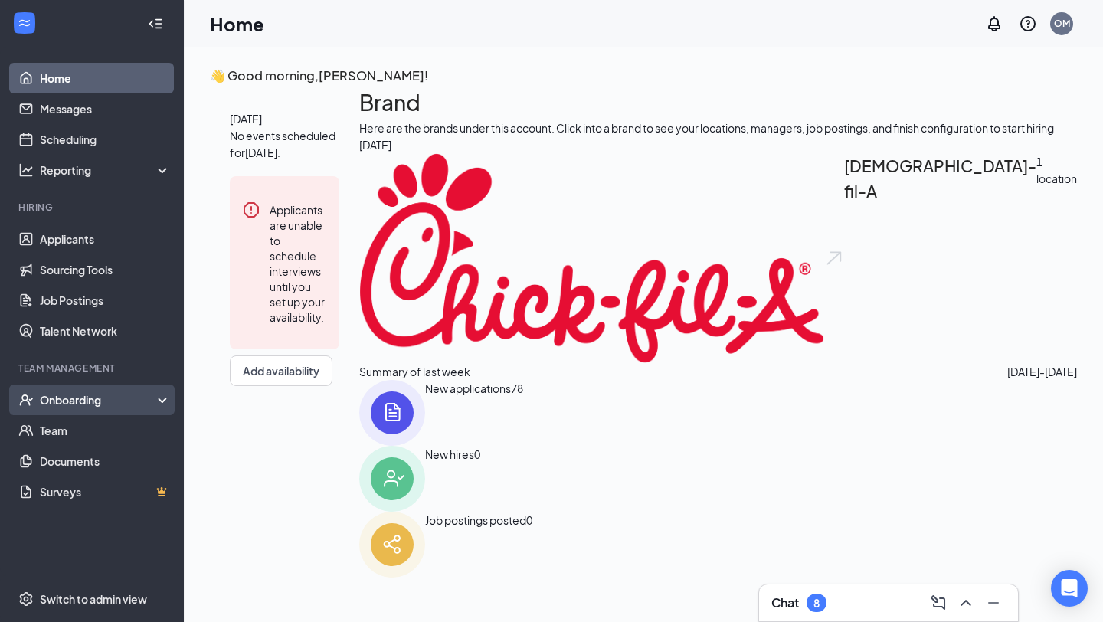
click at [77, 396] on div "Onboarding" at bounding box center [99, 399] width 118 height 15
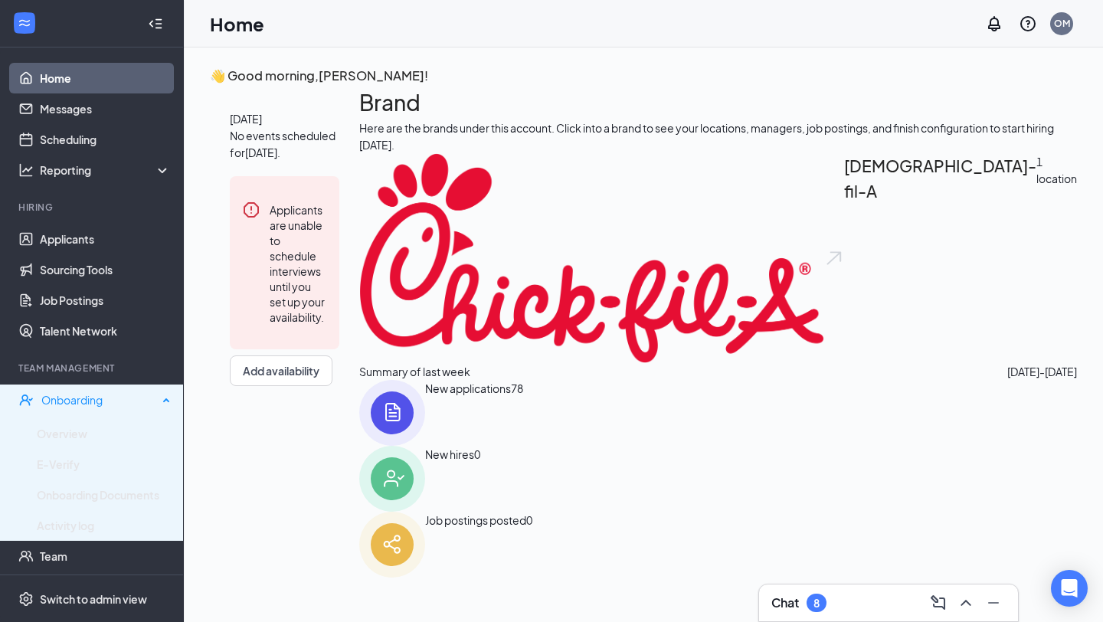
click at [77, 396] on div "Onboarding" at bounding box center [99, 399] width 116 height 15
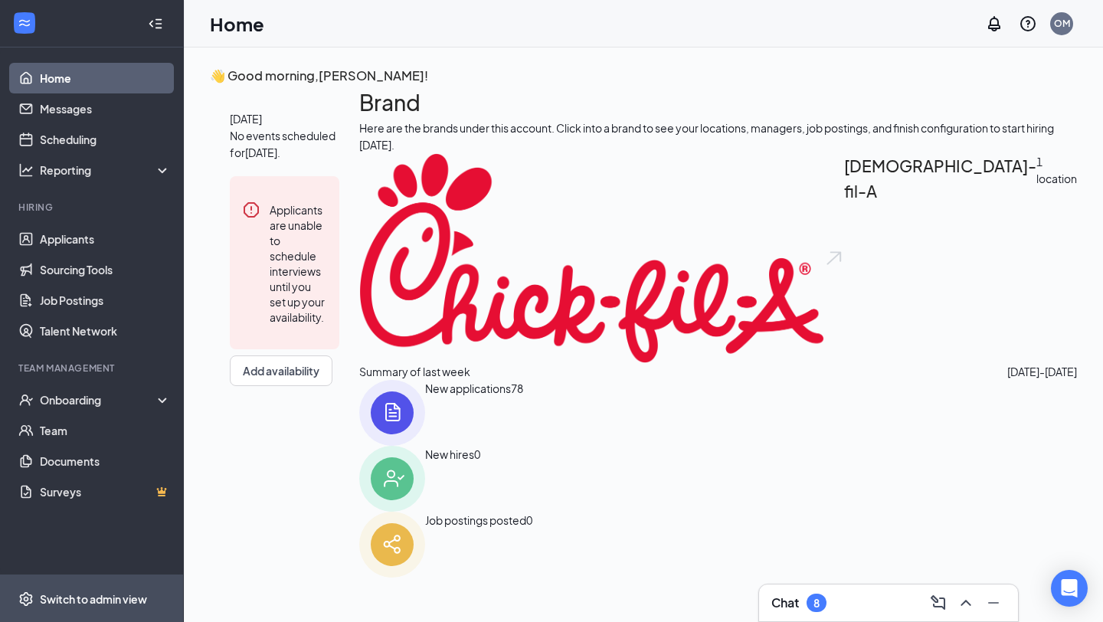
click at [119, 522] on span "Switch to admin view" at bounding box center [105, 598] width 131 height 47
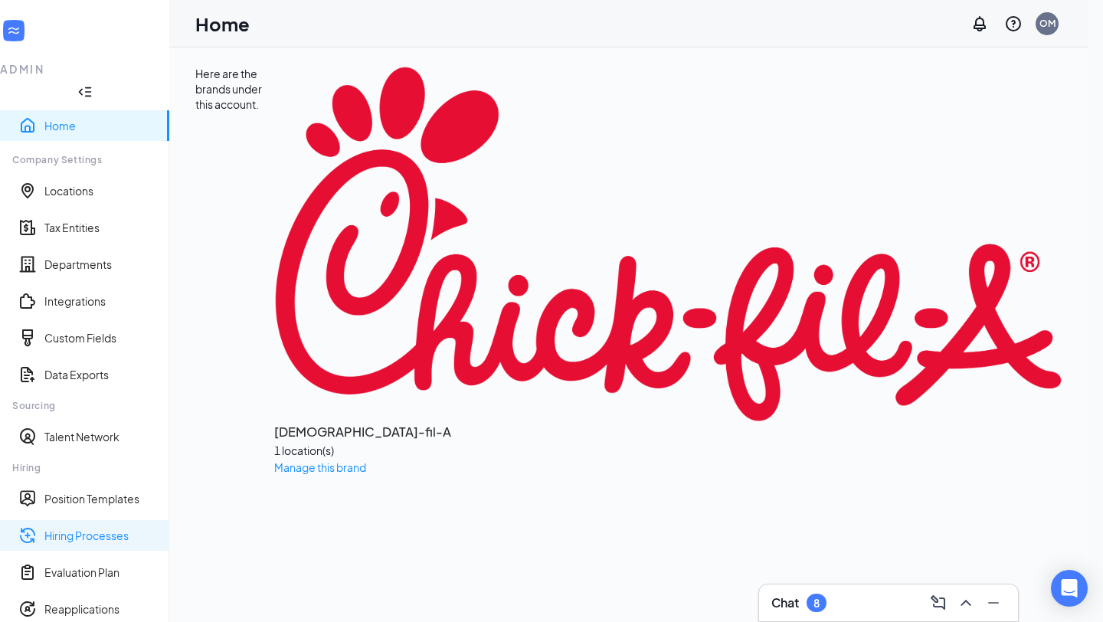
scroll to position [146, 0]
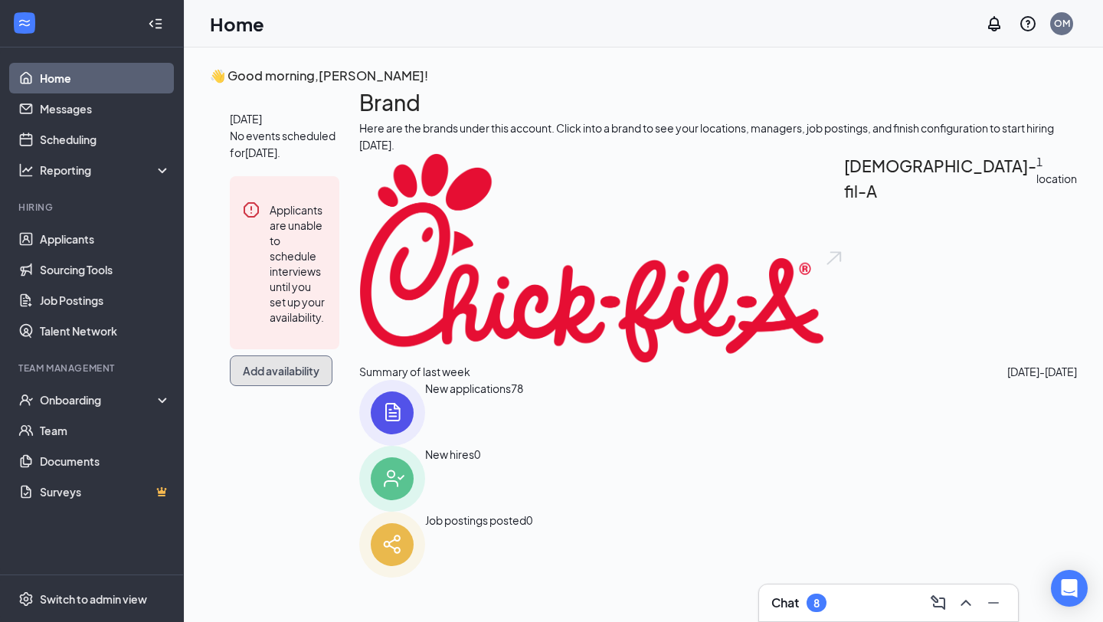
click at [332, 386] on button "Add availability" at bounding box center [281, 370] width 103 height 31
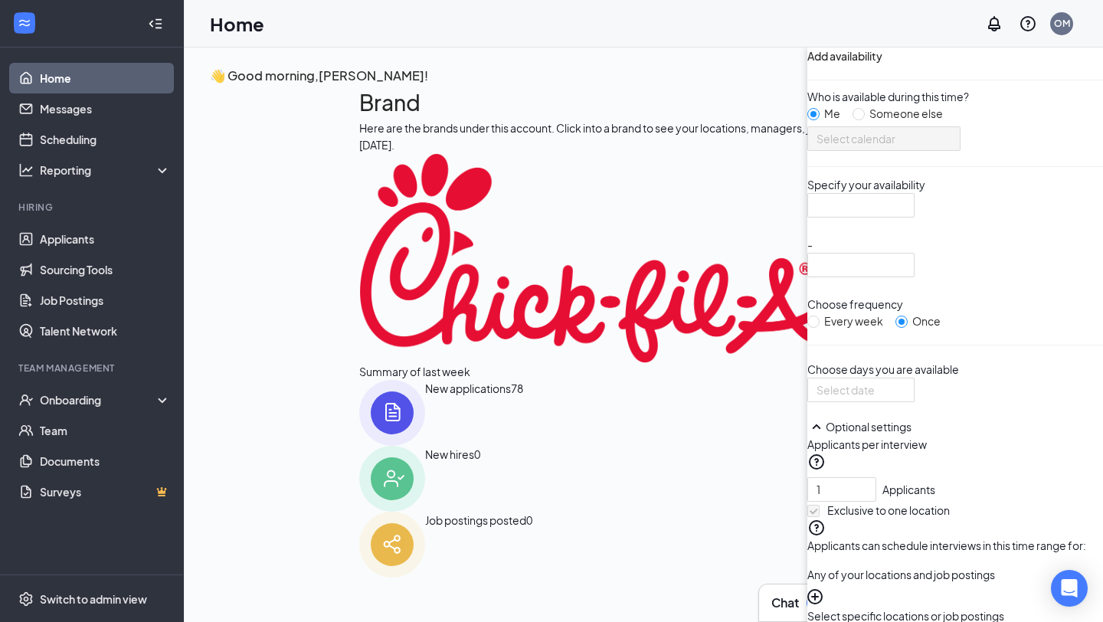
scroll to position [6, 0]
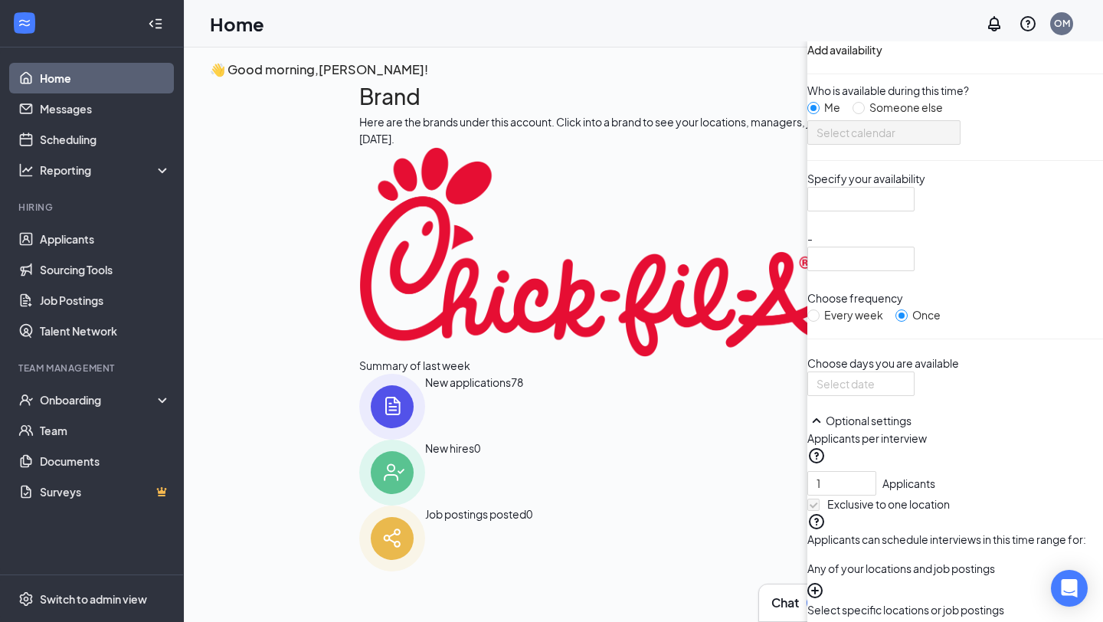
click at [816, 144] on span "Select calendar" at bounding box center [883, 132] width 135 height 23
click at [816, 211] on input "search" at bounding box center [855, 199] width 78 height 23
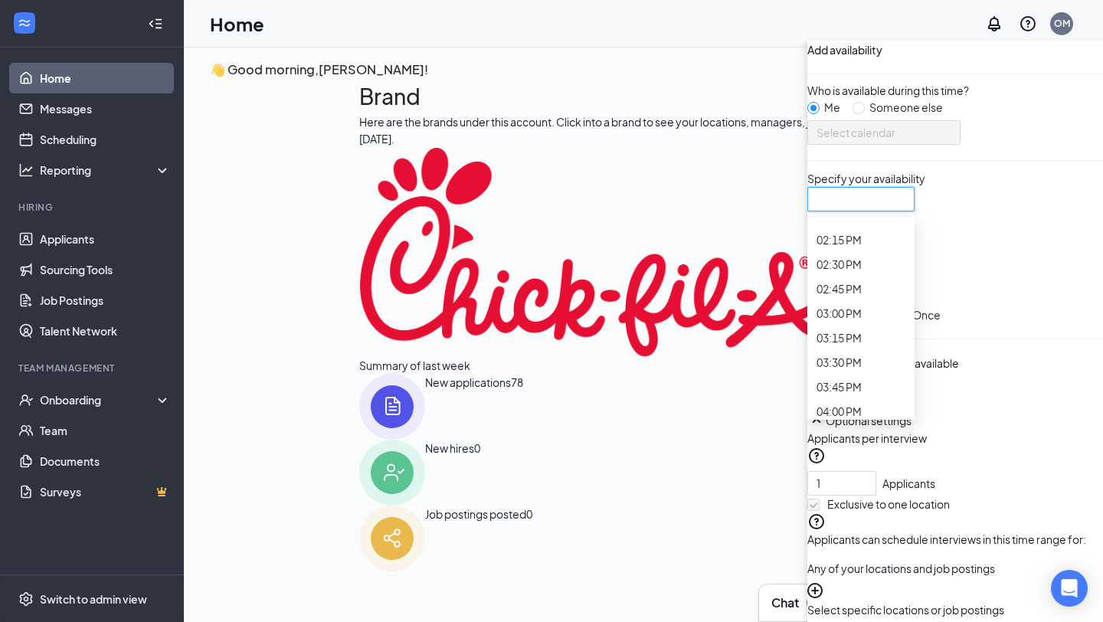
scroll to position [1462, 0]
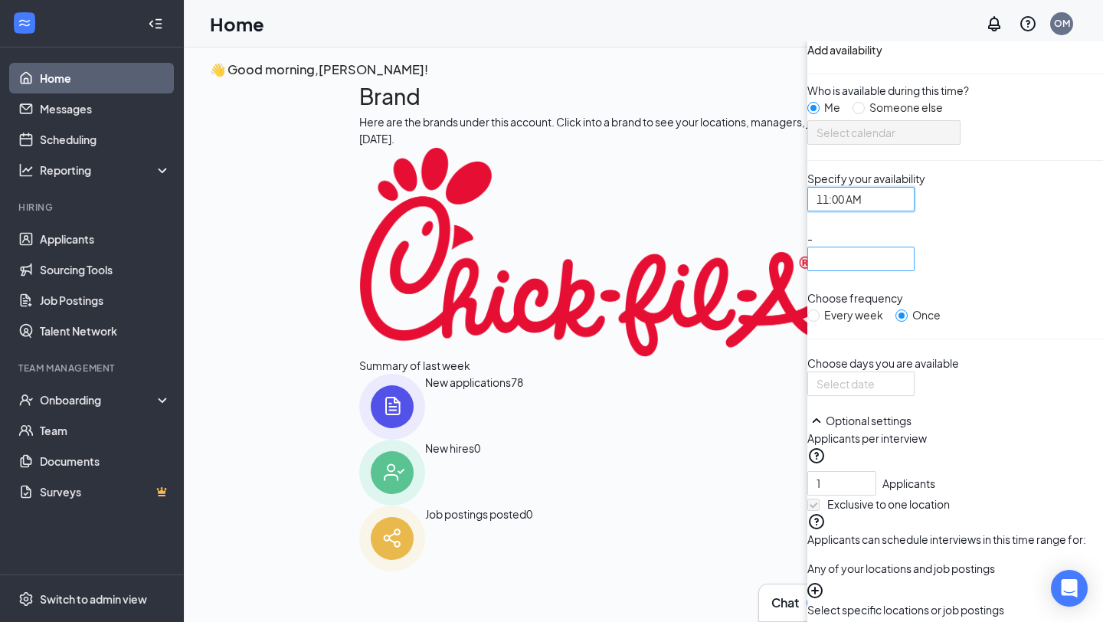
click at [816, 270] on input "search" at bounding box center [855, 258] width 78 height 23
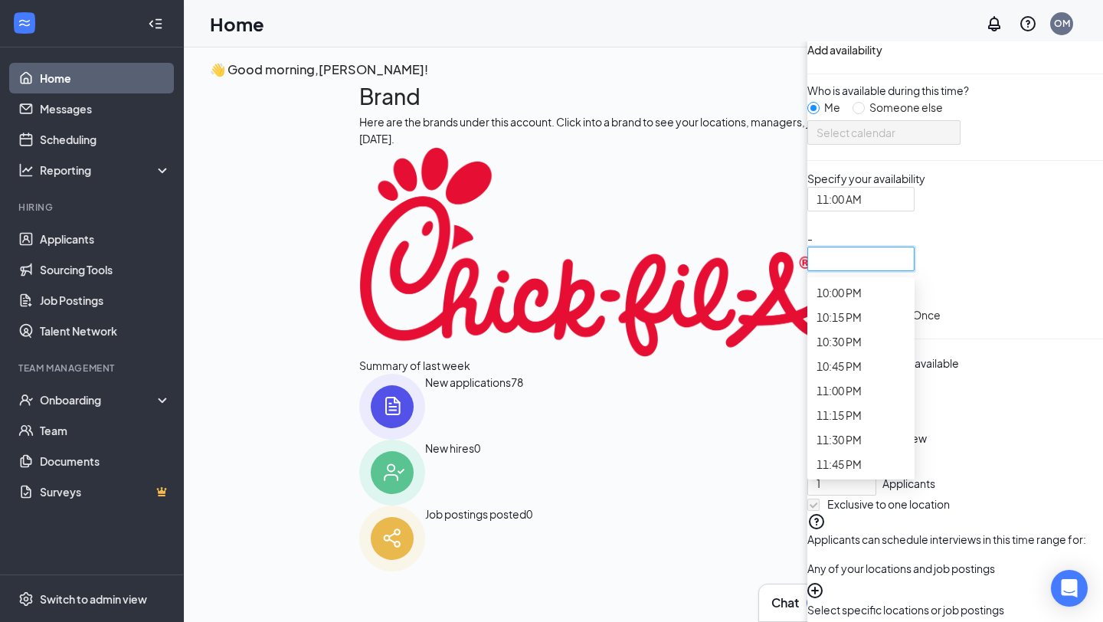
scroll to position [2681, 0]
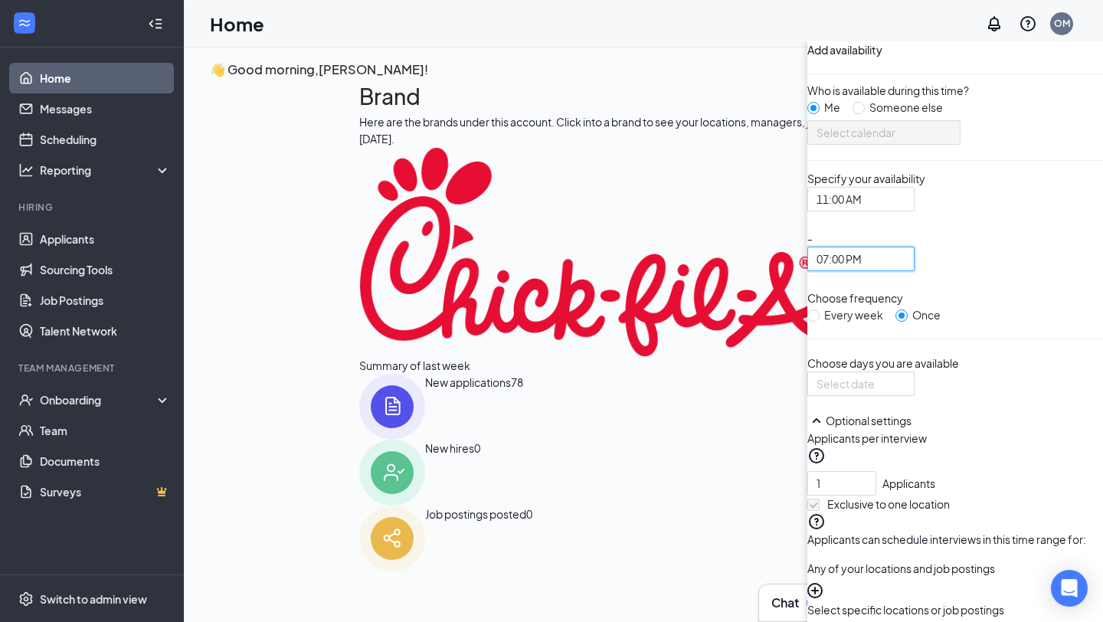
click at [807, 371] on p "Choose days you are available" at bounding box center [955, 363] width 296 height 17
click at [816, 392] on div at bounding box center [860, 383] width 89 height 17
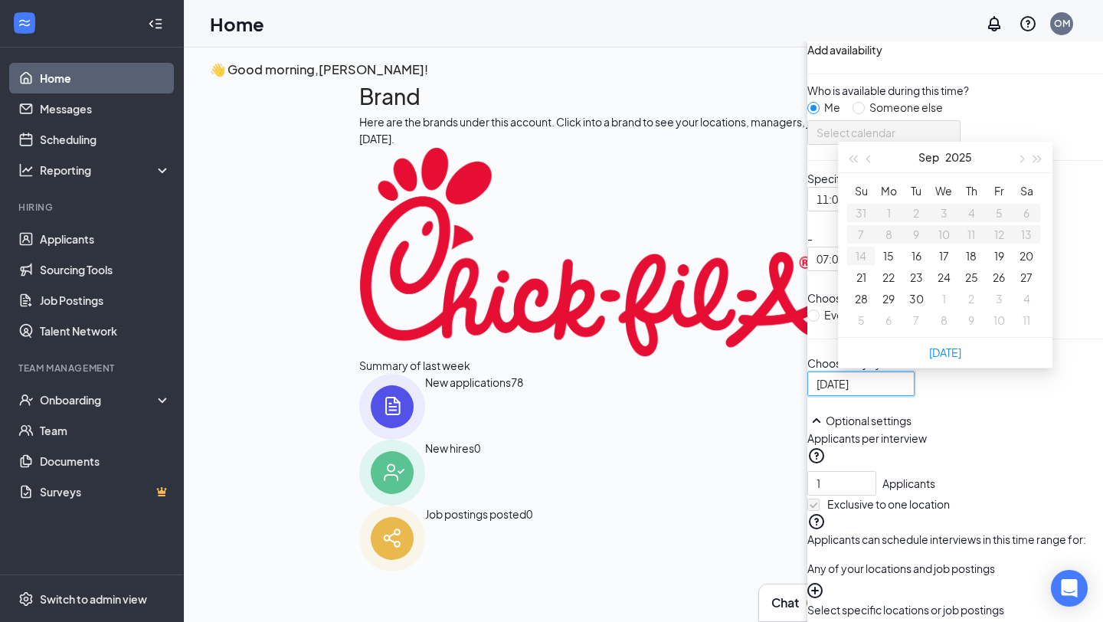
type input "[DATE]"
click at [912, 264] on button "18" at bounding box center [971, 255] width 11 height 17
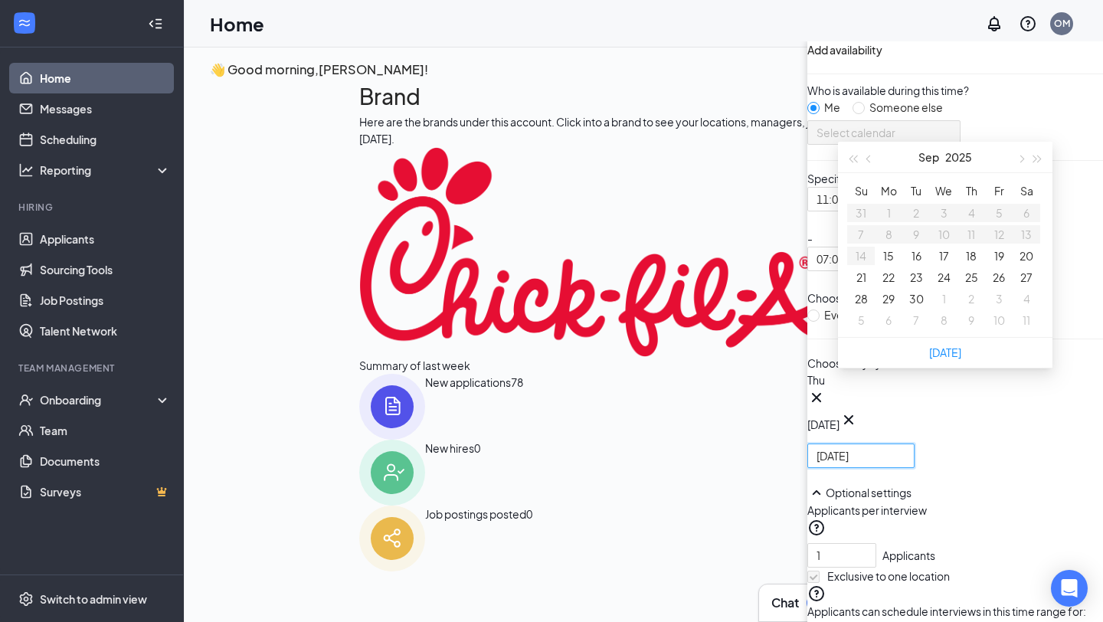
type input "[DATE]"
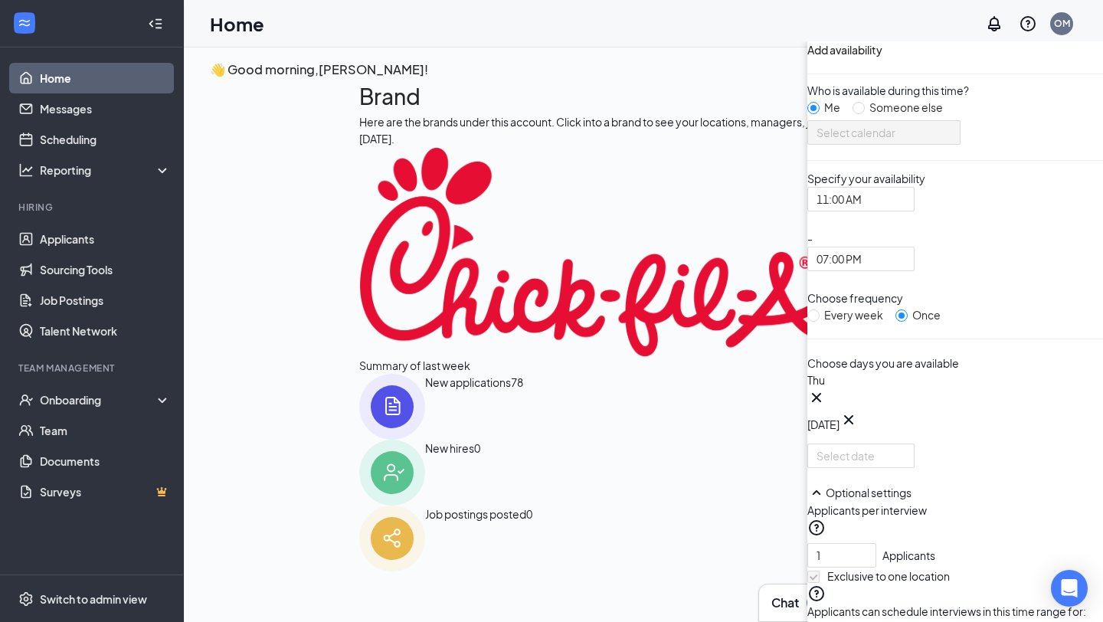
click at [807, 468] on div "Thu Sep [DATE] Mo Tu We Th Fr Sa 31 1 2 3 4 5 6 7 8 9 10 11 12 13 14 15 16 17 1…" at bounding box center [955, 419] width 296 height 97
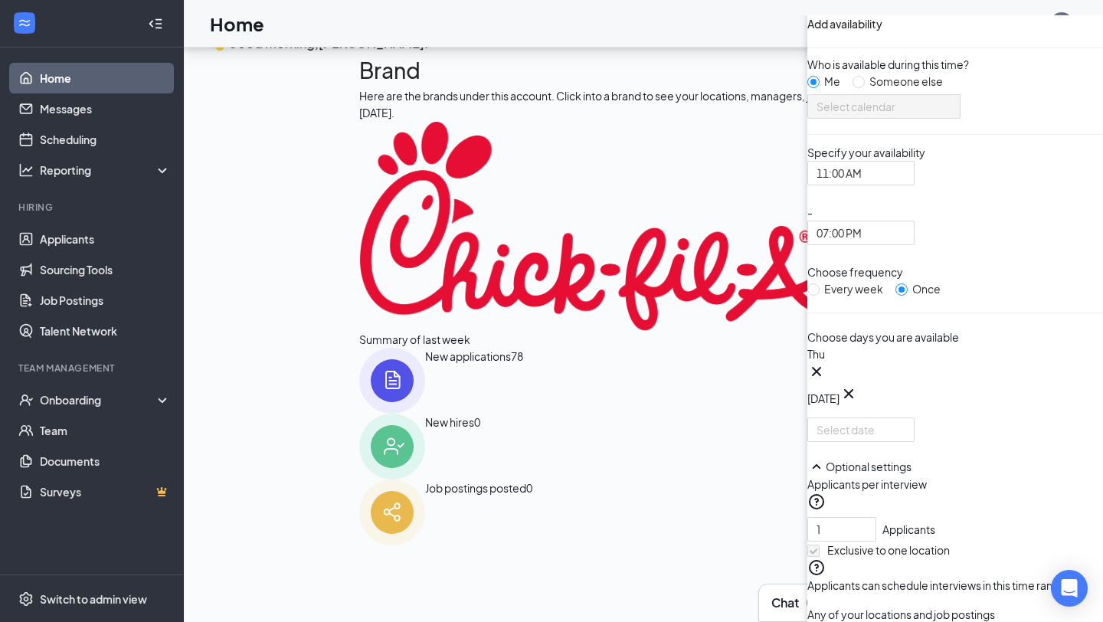
checkbox input "true"
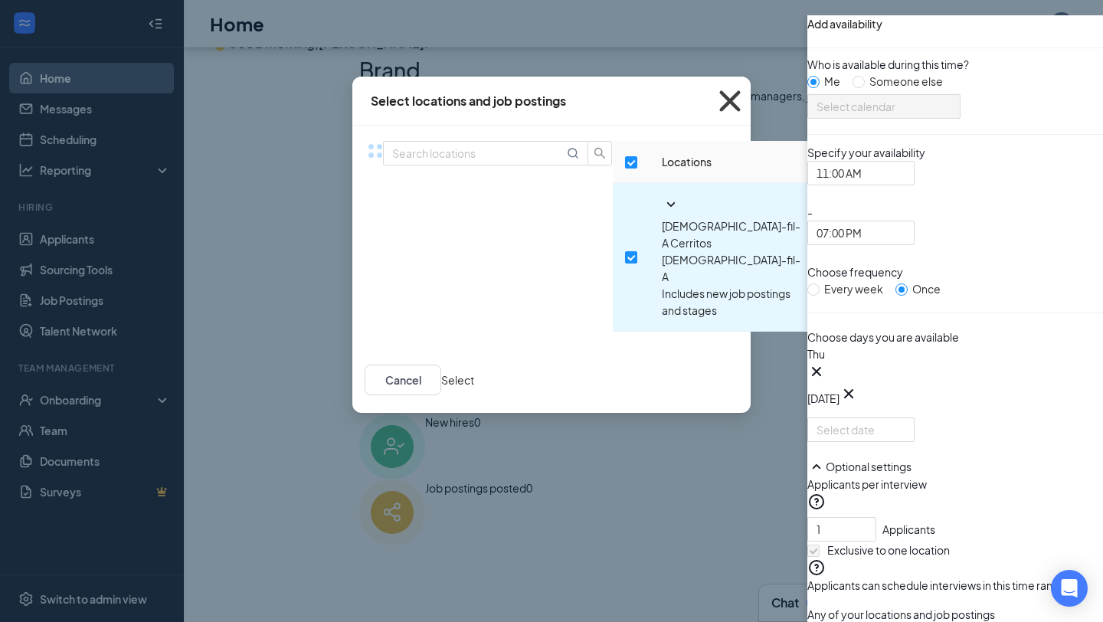
click at [751, 95] on icon "Cross" at bounding box center [729, 100] width 41 height 41
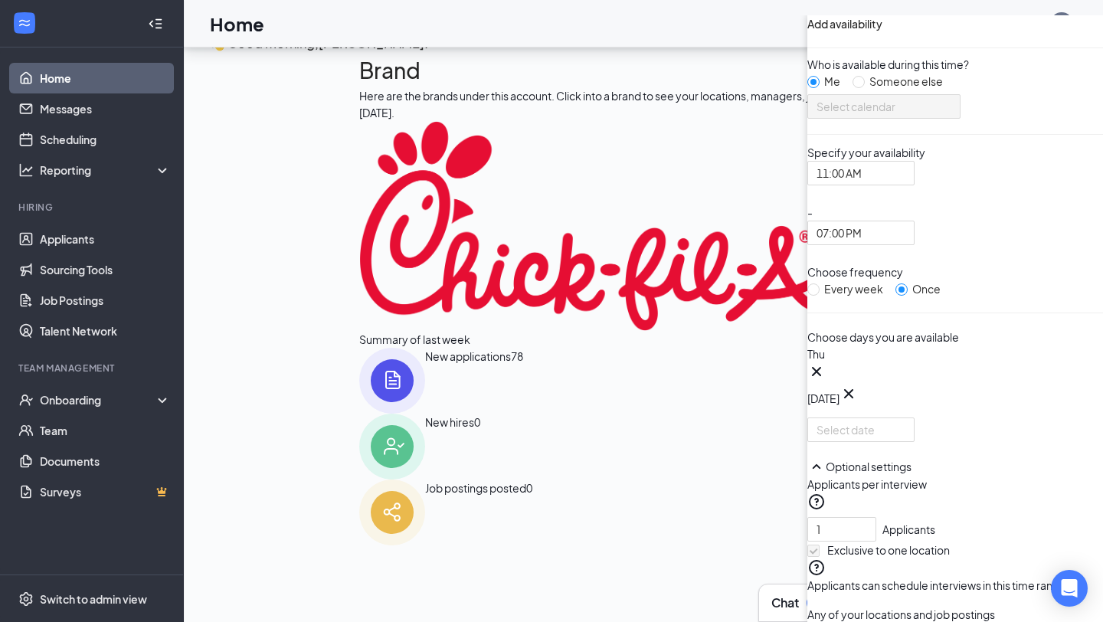
scroll to position [0, 0]
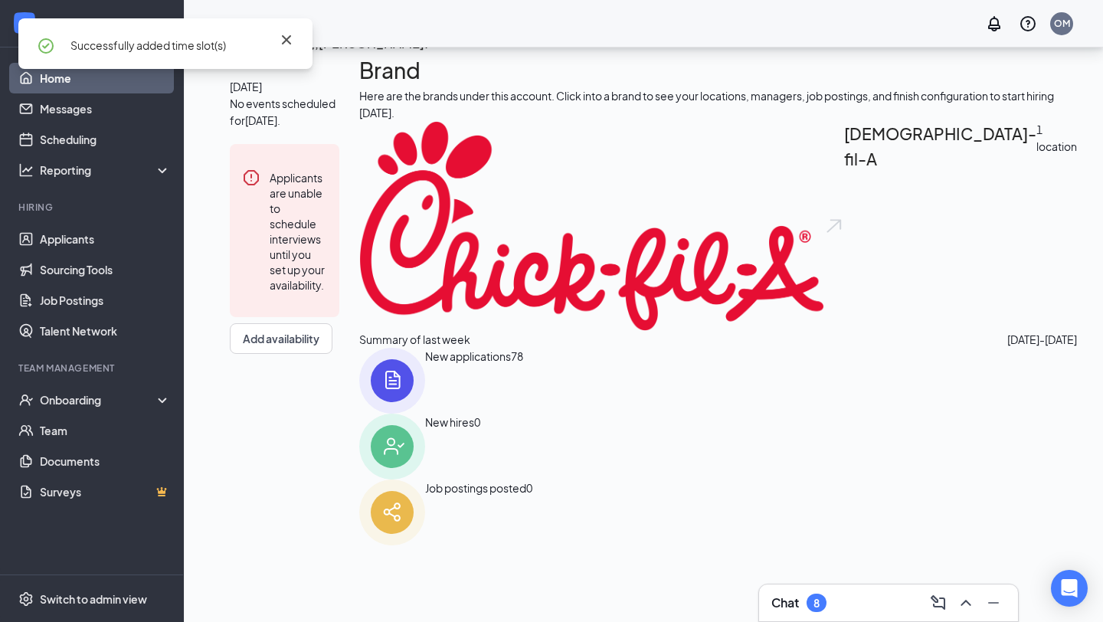
click at [286, 40] on icon "Cross" at bounding box center [286, 39] width 9 height 9
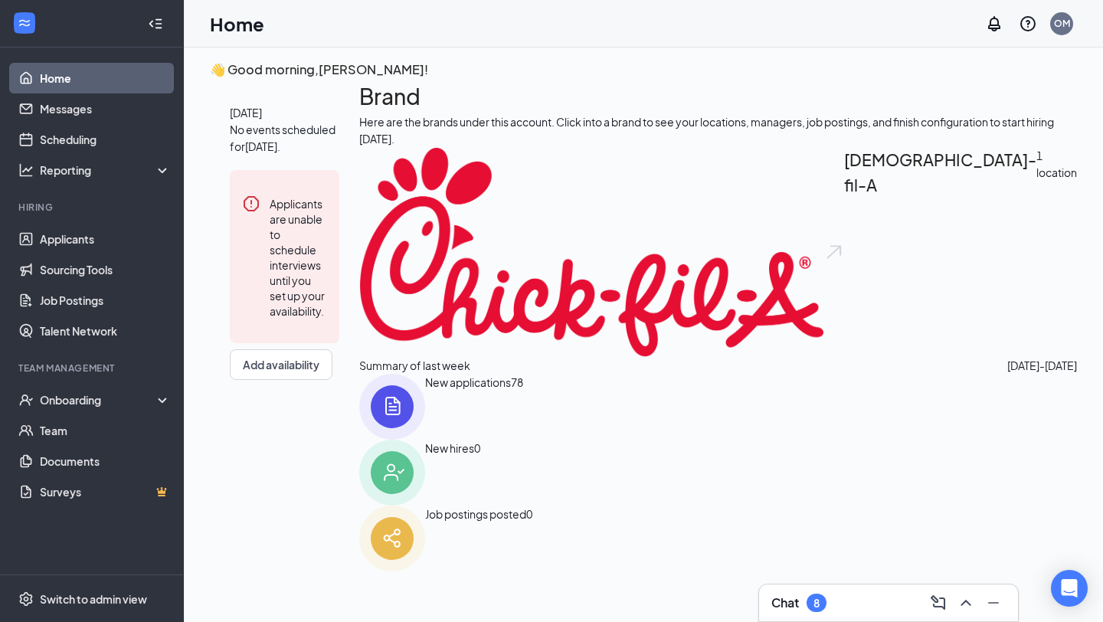
scroll to position [5, 0]
click at [359, 405] on div "[DATE] No events scheduled for [DATE] . Applicants are unable to schedule inter…" at bounding box center [284, 242] width 149 height 325
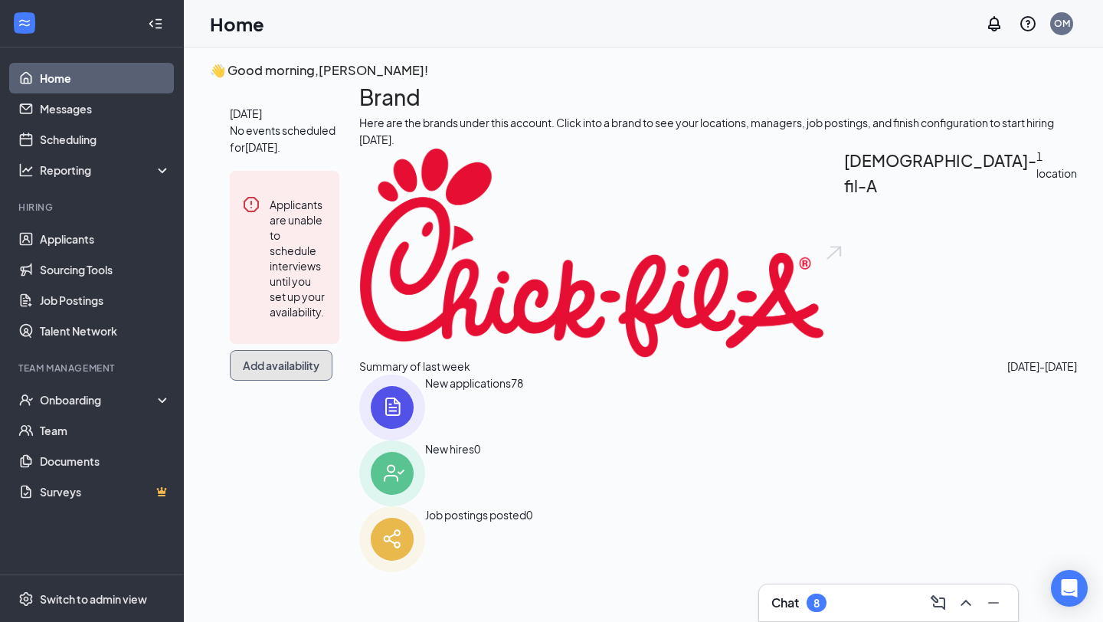
click at [332, 381] on button "Add availability" at bounding box center [281, 365] width 103 height 31
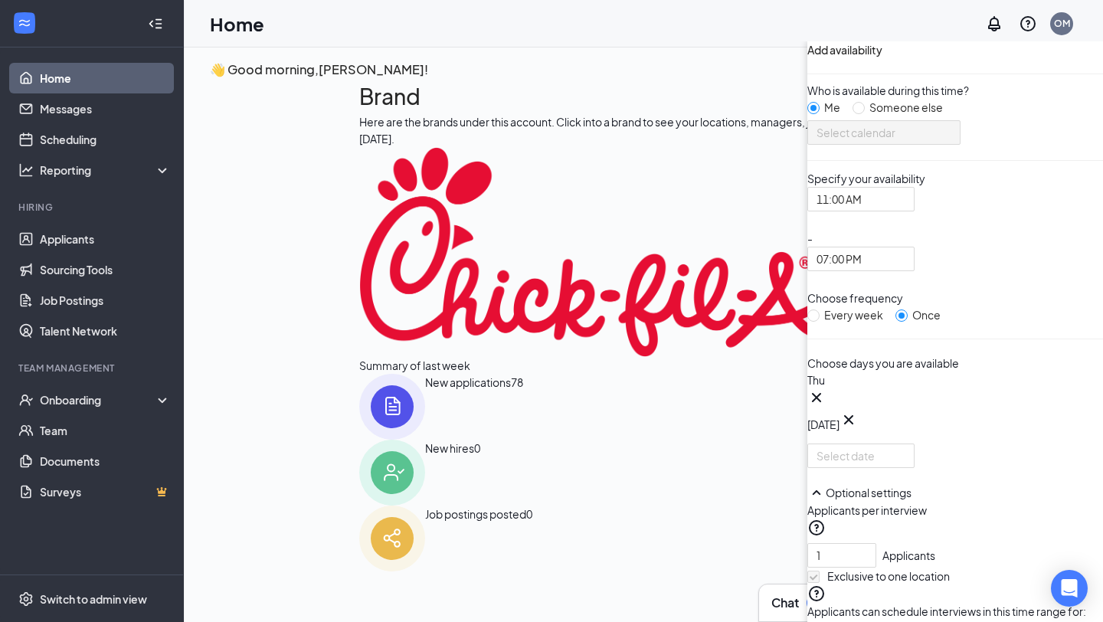
scroll to position [220, 0]
click at [80, 229] on link "Applicants" at bounding box center [105, 239] width 131 height 31
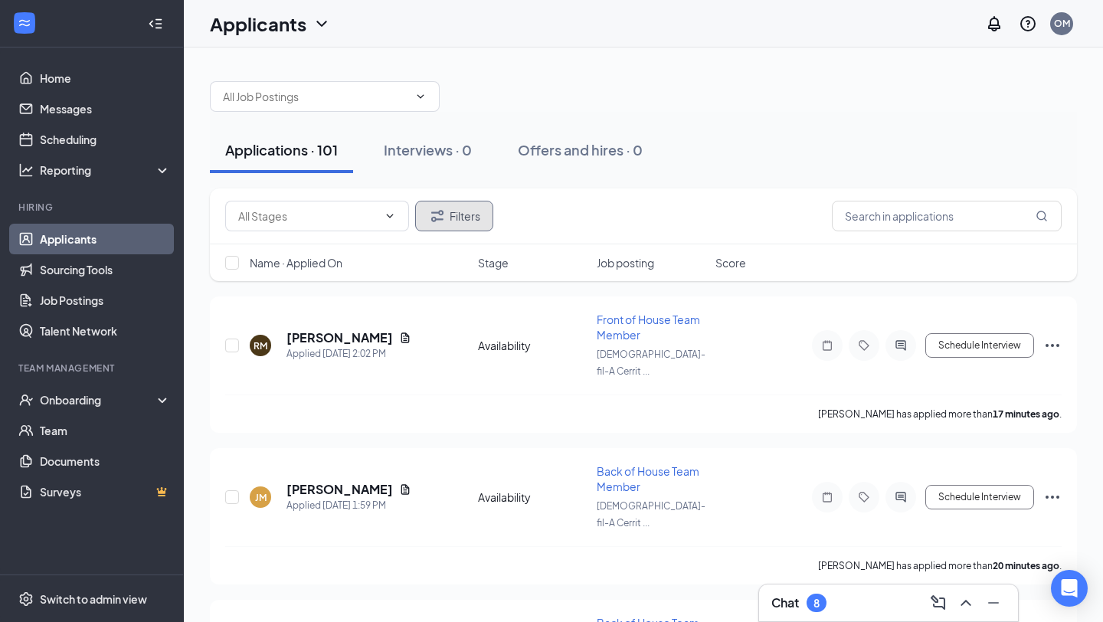
click at [461, 224] on button "Filters" at bounding box center [454, 216] width 78 height 31
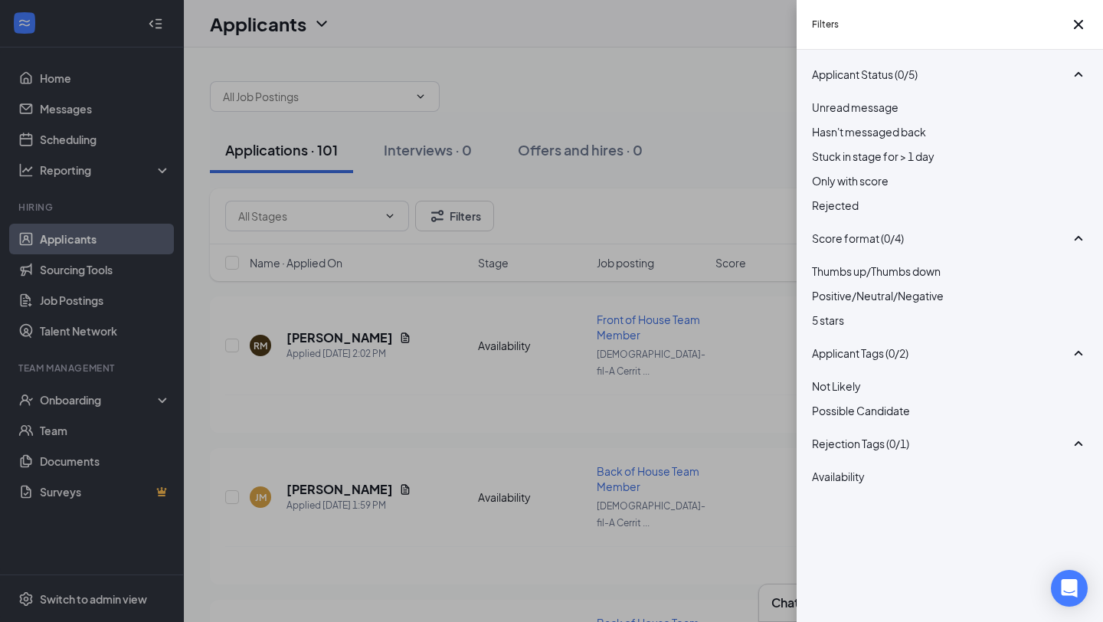
scroll to position [44, 0]
click at [826, 402] on div at bounding box center [950, 402] width 276 height 0
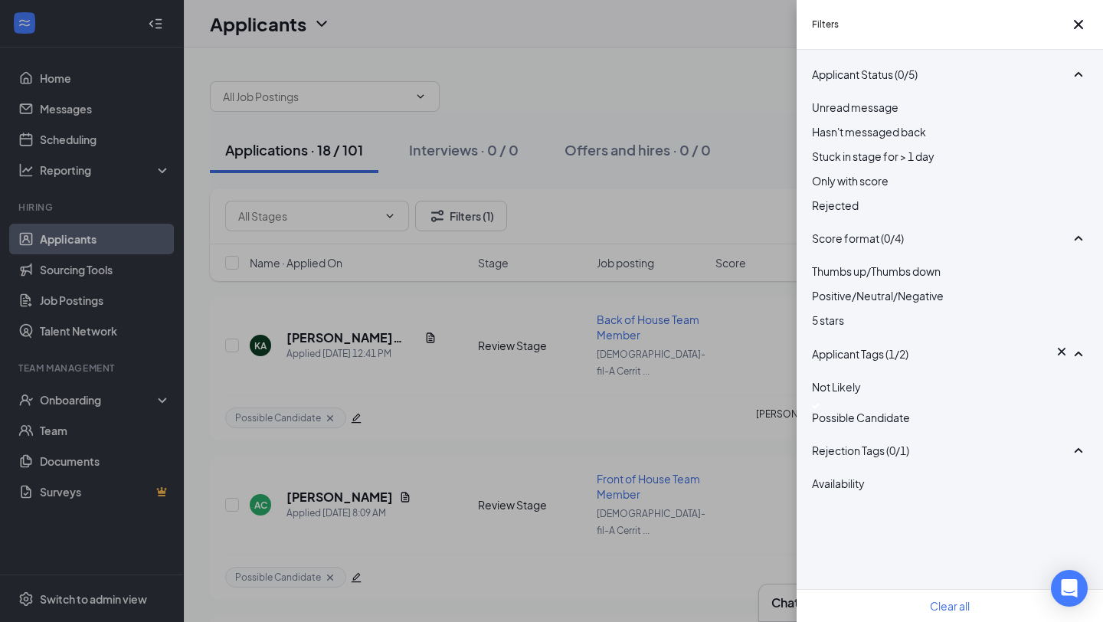
click at [689, 157] on div "Filters Applicant Status (0/5) Unread message Hasn't messaged back Stuck in sta…" at bounding box center [551, 311] width 1103 height 622
click at [610, 385] on div "Filters Applicant Status (0/5) Unread message Hasn't messaged back Stuck in sta…" at bounding box center [551, 311] width 1103 height 622
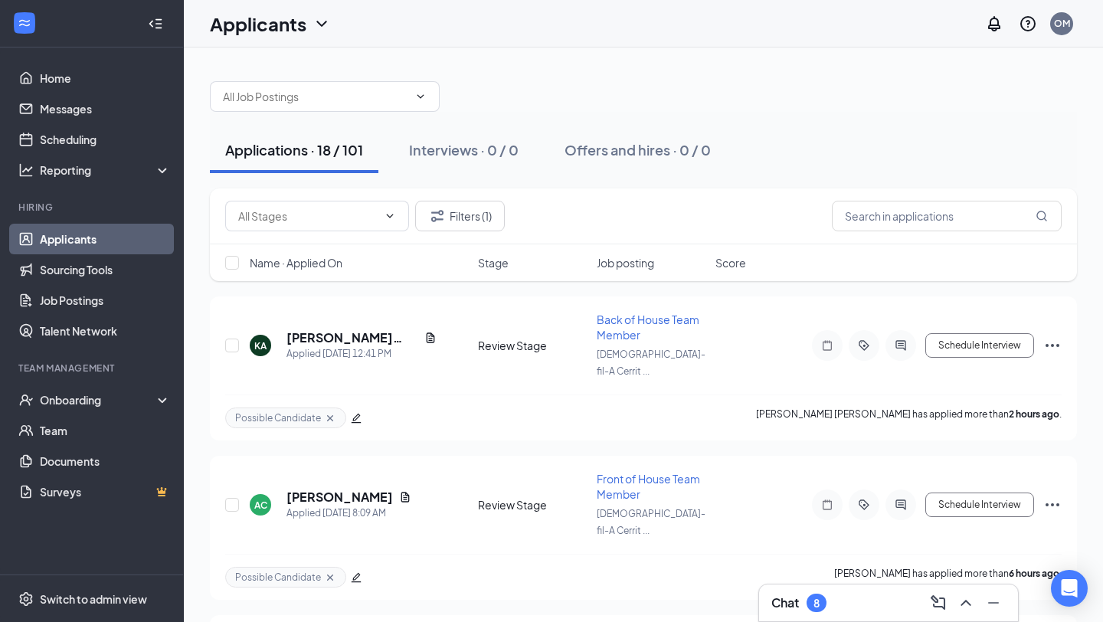
click at [636, 261] on span "Job posting" at bounding box center [625, 262] width 57 height 15
